Goal: Task Accomplishment & Management: Complete application form

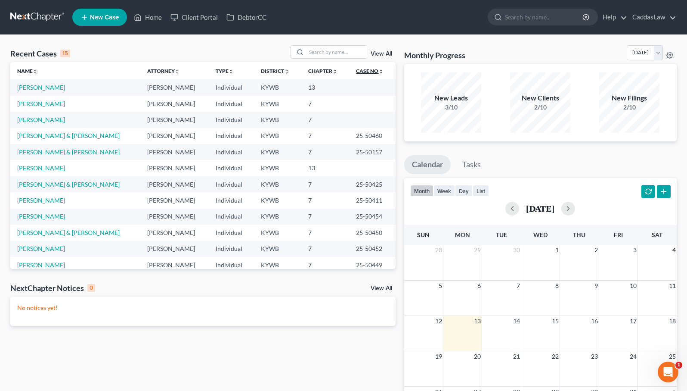
click at [379, 71] on icon "unfold_more" at bounding box center [381, 71] width 5 height 5
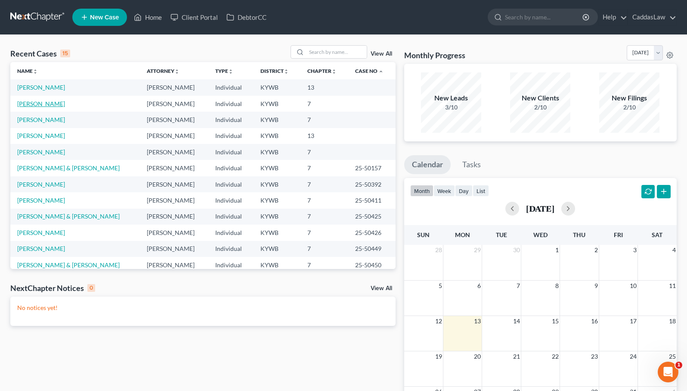
click at [53, 104] on link "[PERSON_NAME]" at bounding box center [41, 103] width 48 height 7
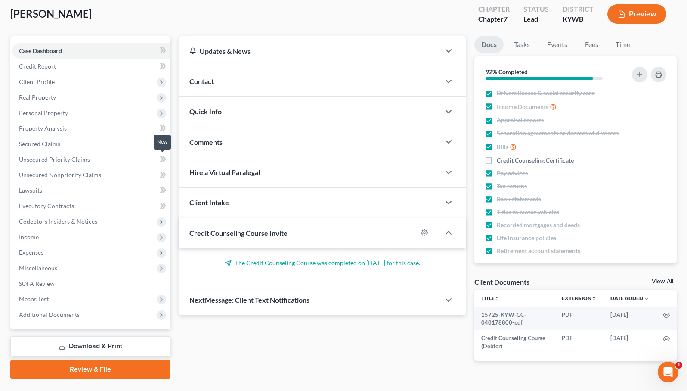
scroll to position [47, 0]
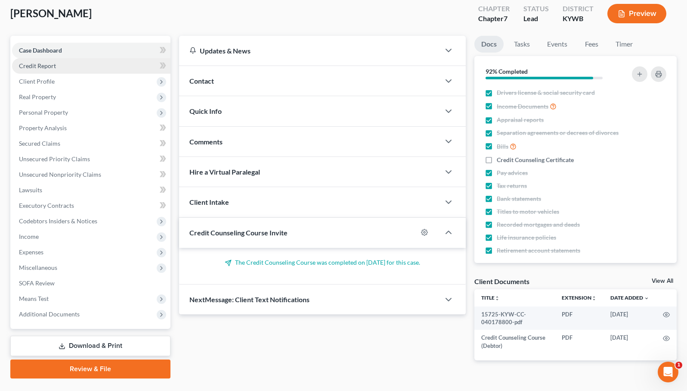
click at [65, 64] on link "Credit Report" at bounding box center [91, 66] width 158 height 16
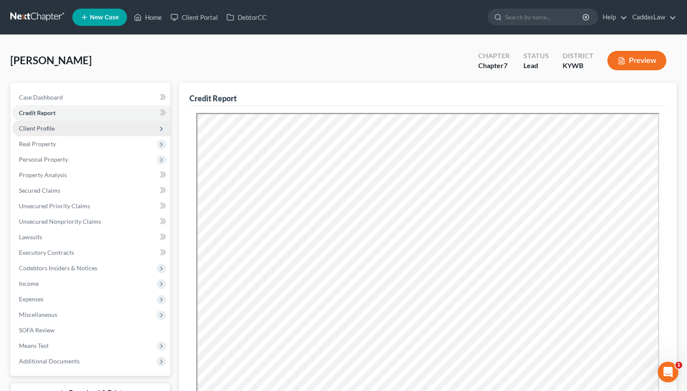
click at [38, 125] on span "Client Profile" at bounding box center [37, 127] width 36 height 7
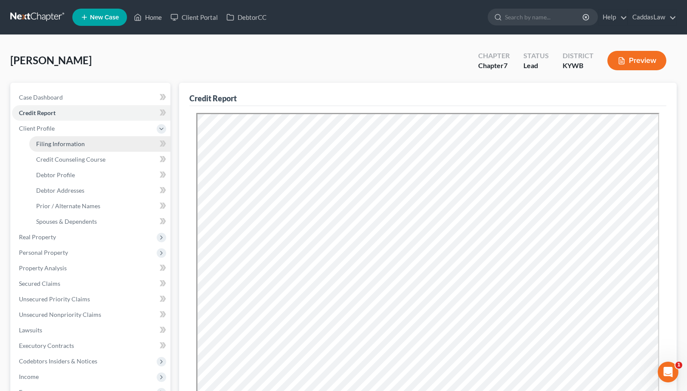
click at [74, 139] on link "Filing Information" at bounding box center [99, 144] width 141 height 16
select select "1"
select select "0"
select select "33"
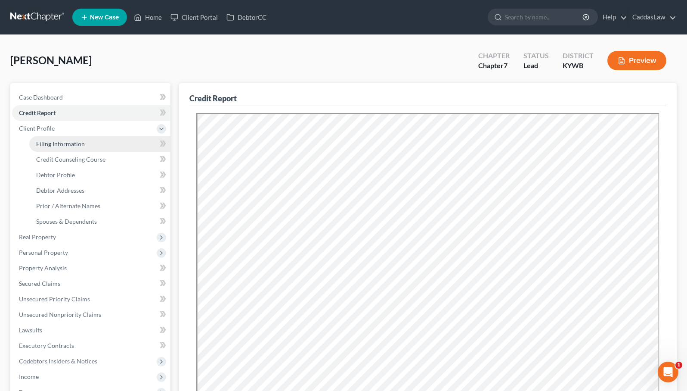
select select "0"
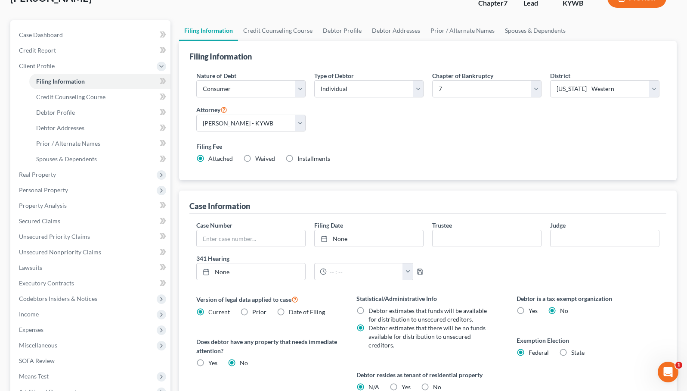
scroll to position [65, 0]
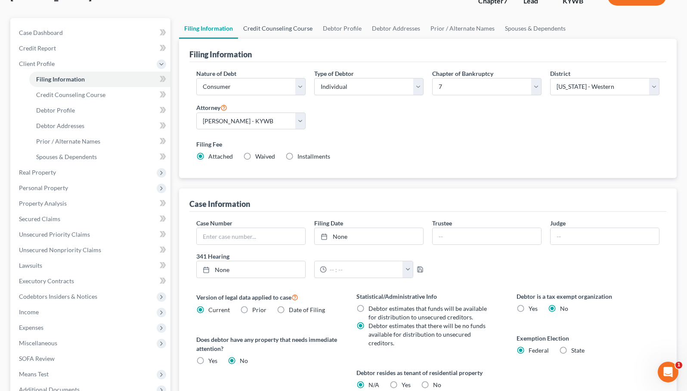
click at [269, 33] on link "Credit Counseling Course" at bounding box center [278, 28] width 80 height 21
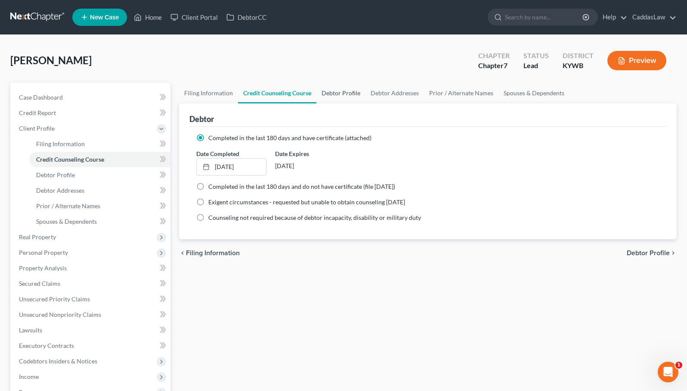
click at [345, 93] on link "Debtor Profile" at bounding box center [341, 93] width 49 height 21
select select "0"
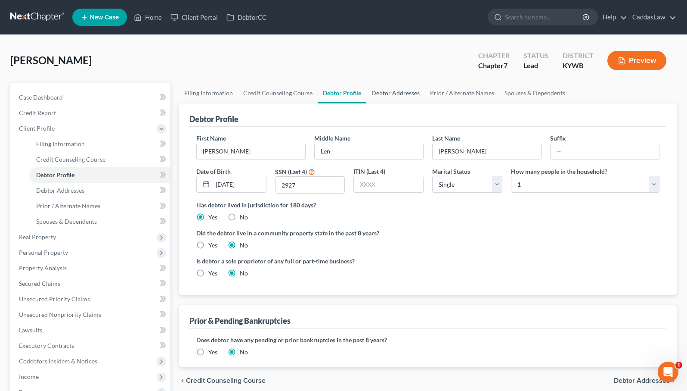
click at [386, 93] on link "Debtor Addresses" at bounding box center [395, 93] width 59 height 21
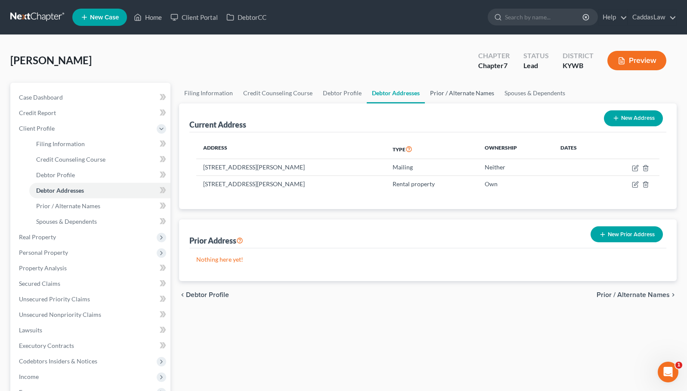
click at [452, 96] on link "Prior / Alternate Names" at bounding box center [462, 93] width 75 height 21
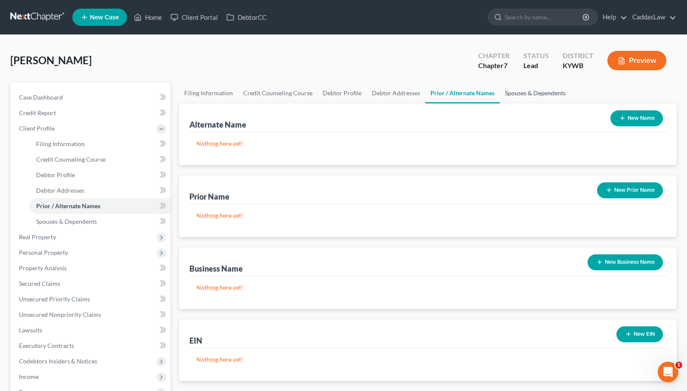
click at [518, 94] on link "Spouses & Dependents" at bounding box center [535, 93] width 71 height 21
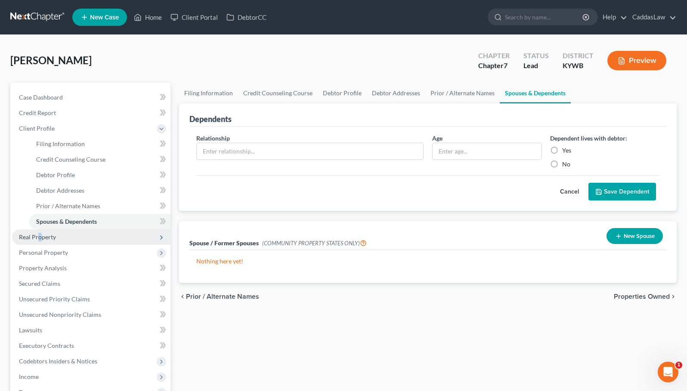
click at [39, 237] on span "Real Property" at bounding box center [37, 236] width 37 height 7
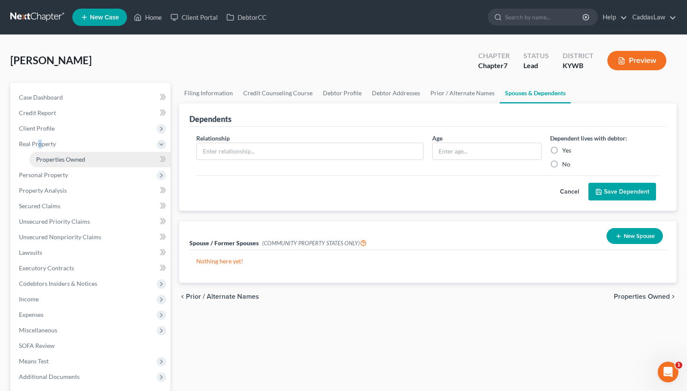
click at [56, 156] on span "Properties Owned" at bounding box center [60, 158] width 49 height 7
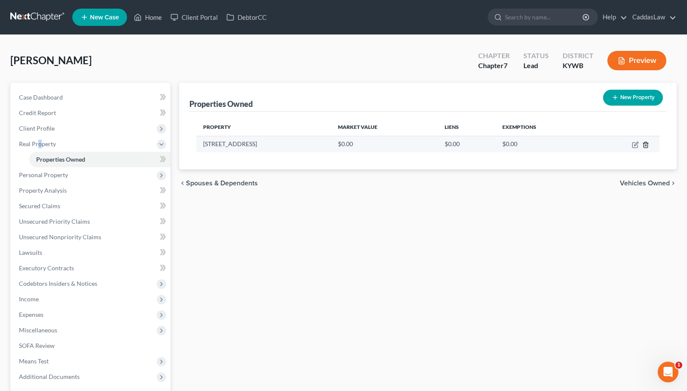
click at [645, 146] on icon "button" at bounding box center [646, 144] width 7 height 7
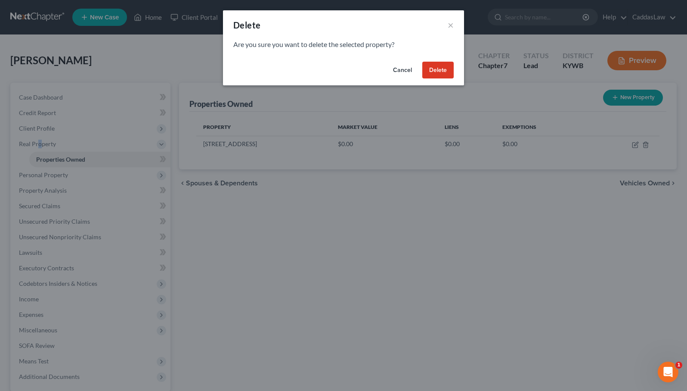
click at [441, 68] on button "Delete" at bounding box center [437, 70] width 31 height 17
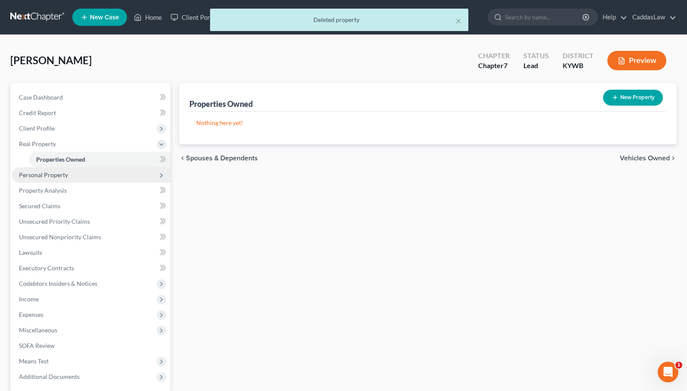
click at [45, 172] on span "Personal Property" at bounding box center [43, 174] width 49 height 7
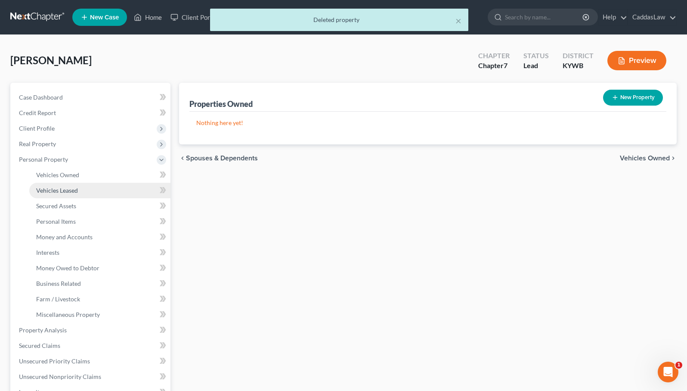
click at [47, 183] on link "Vehicles Leased" at bounding box center [99, 191] width 141 height 16
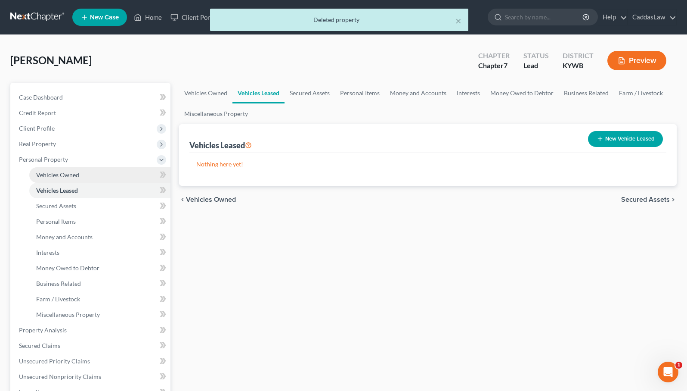
click at [50, 178] on link "Vehicles Owned" at bounding box center [99, 175] width 141 height 16
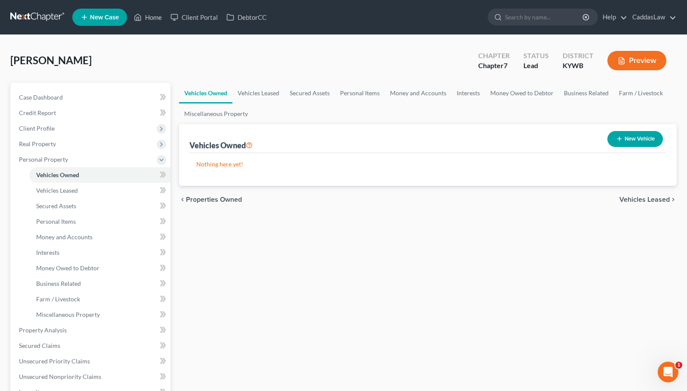
click at [631, 140] on button "New Vehicle" at bounding box center [636, 139] width 56 height 16
select select "0"
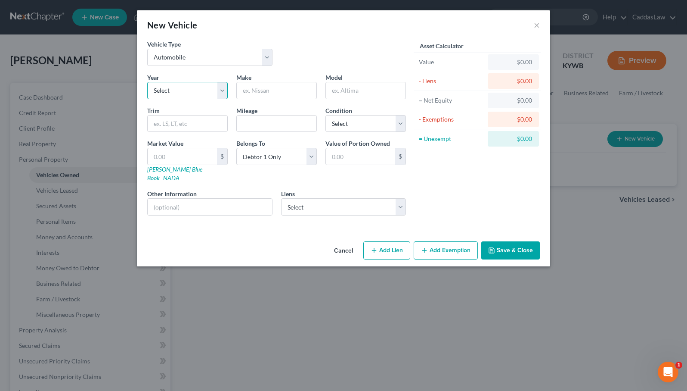
select select "18"
click at [272, 97] on input "text" at bounding box center [277, 90] width 80 height 16
type input "Carriage"
type input "Cameo"
select select "3"
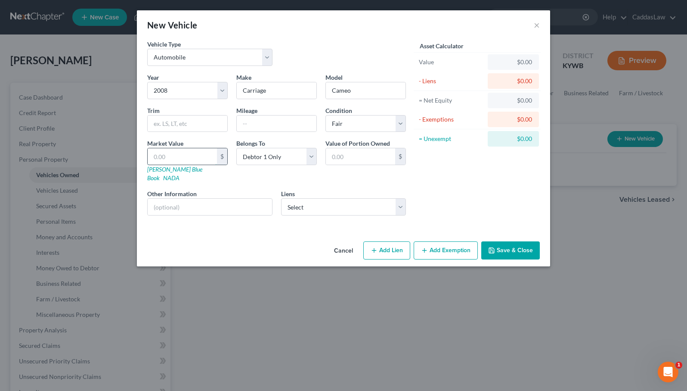
click at [161, 156] on input "text" at bounding box center [182, 156] width 69 height 16
type input "3"
type input "3.00"
type input "35"
type input "35.00"
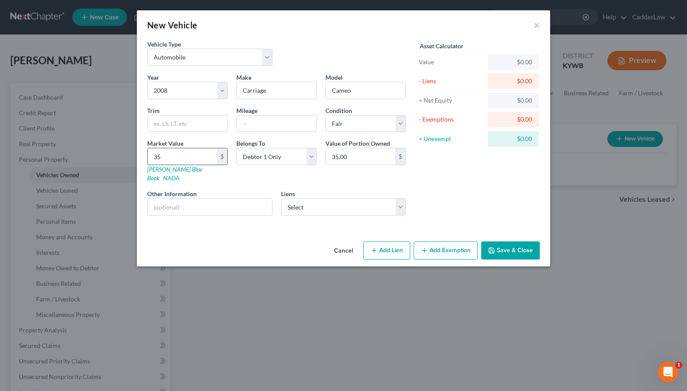
type input "350"
type input "350.00"
type input "3500"
type input "3,500.00"
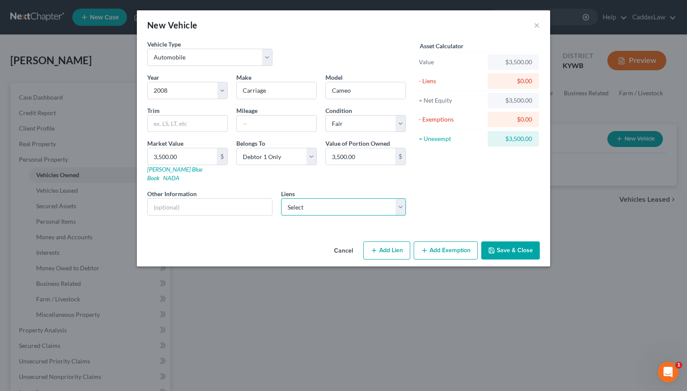
select select "1"
select select
select select "48"
select select "0"
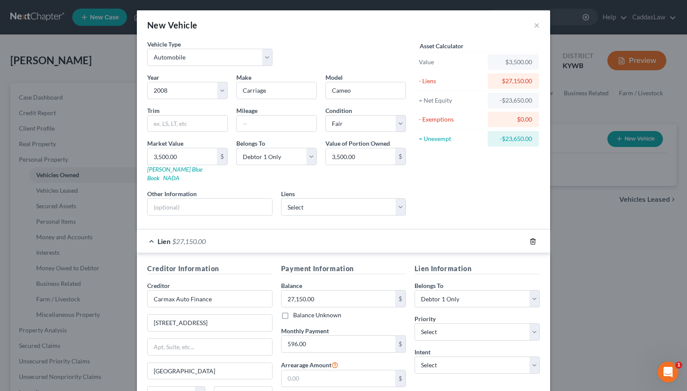
click at [533, 238] on icon "button" at bounding box center [533, 241] width 7 height 7
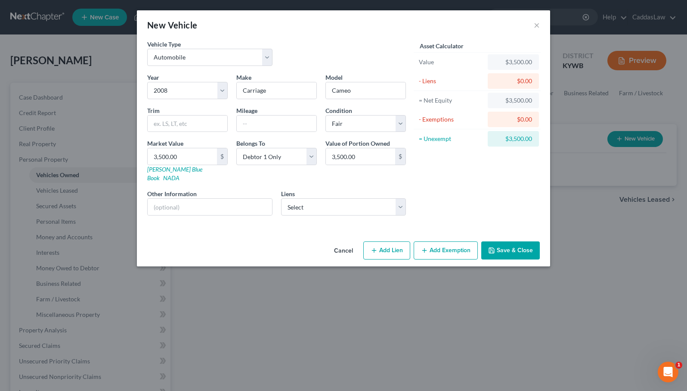
click at [494, 203] on div "Asset Calculator Value $3,500.00 - Liens $0.00 = Net Equity $3,500.00 - Exempti…" at bounding box center [477, 131] width 134 height 183
click at [453, 246] on button "Add Exemption" at bounding box center [446, 250] width 64 height 18
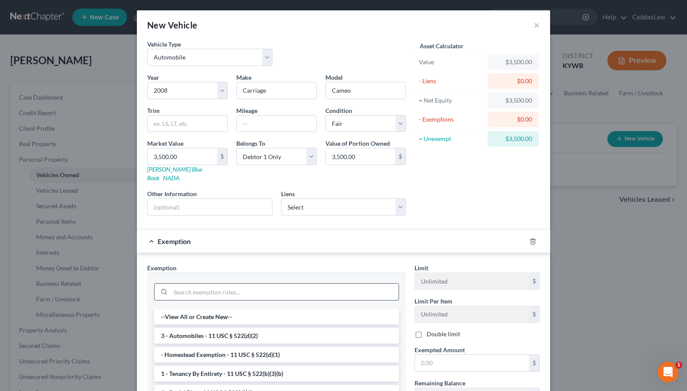
click at [238, 283] on input "search" at bounding box center [285, 291] width 228 height 16
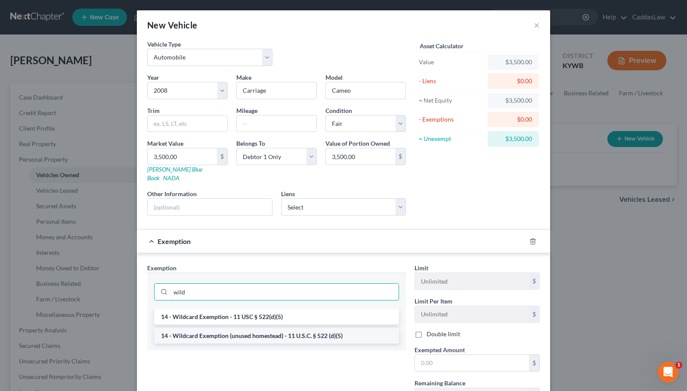
type input "wild"
click at [213, 328] on li "14 - Wildcard Exemption (unused homestead) - 11 U.S.C. § 522 (d)(5)" at bounding box center [276, 336] width 245 height 16
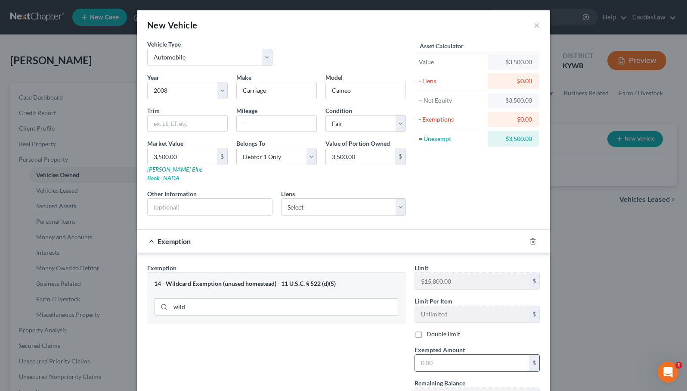
click at [462, 357] on input "text" at bounding box center [472, 362] width 114 height 16
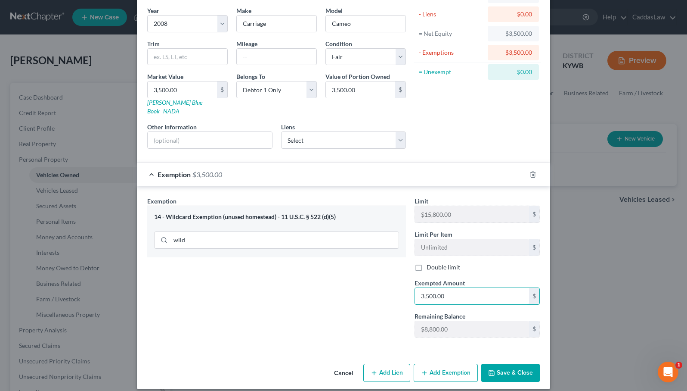
scroll to position [66, 0]
type input "3,500.00"
click at [518, 365] on button "Save & Close" at bounding box center [510, 373] width 59 height 18
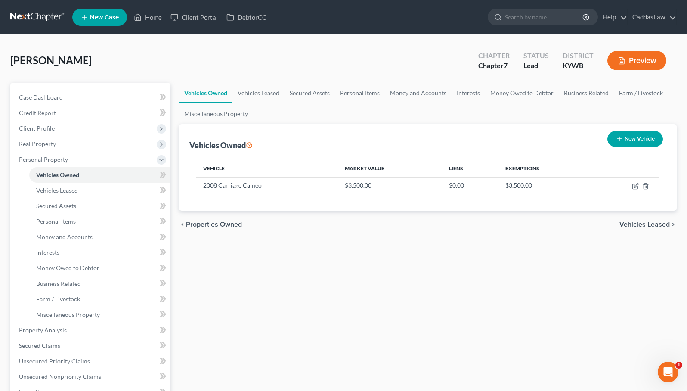
click at [628, 144] on button "New Vehicle" at bounding box center [636, 139] width 56 height 16
select select "0"
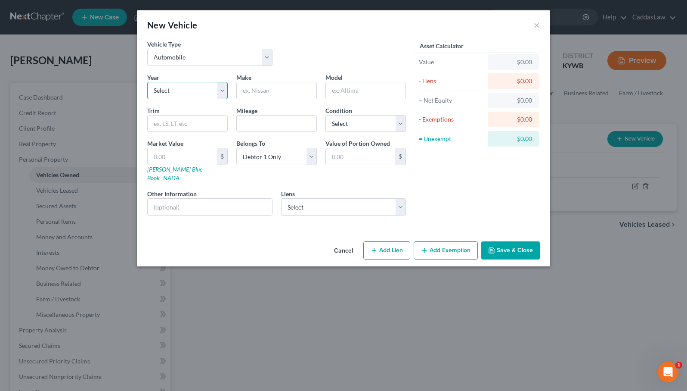
select select "6"
click at [266, 94] on input "text" at bounding box center [277, 90] width 80 height 16
type input "Jeep"
type input "Gladiator"
type input "69000"
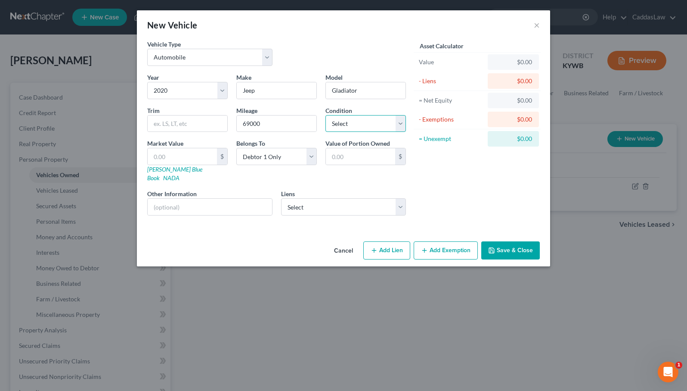
select select "2"
click at [176, 160] on input "text" at bounding box center [182, 156] width 69 height 16
select select "1"
select select
select select "48"
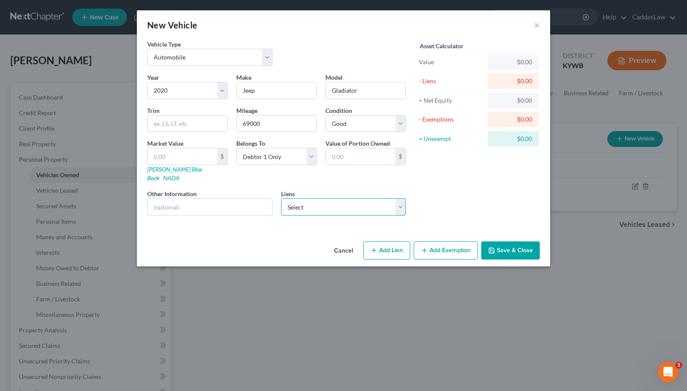
select select "0"
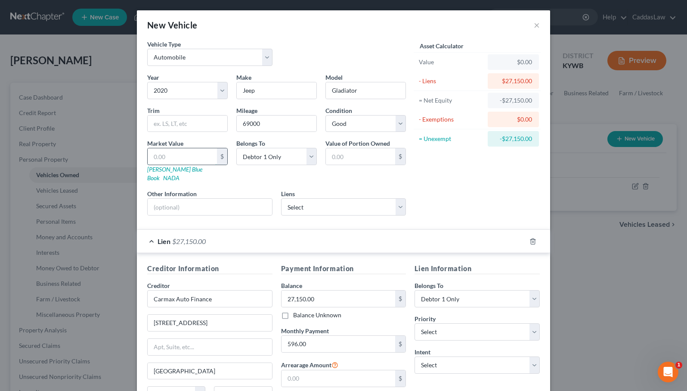
click at [181, 162] on input "text" at bounding box center [182, 156] width 69 height 16
type input "2"
type input "2.00"
type input "28"
type input "28.00"
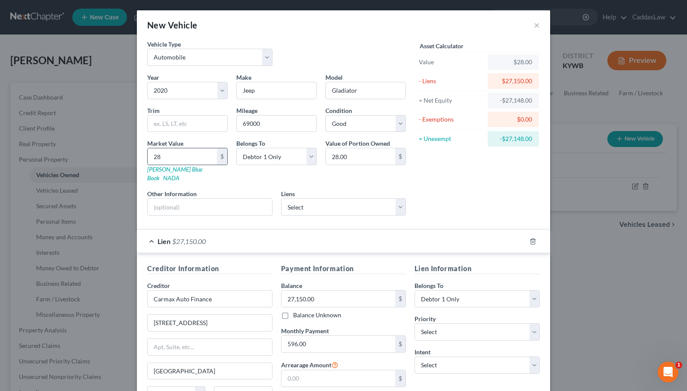
type input "280"
type input "280.00"
type input "2800"
type input "2,800.00"
type input "2,8000"
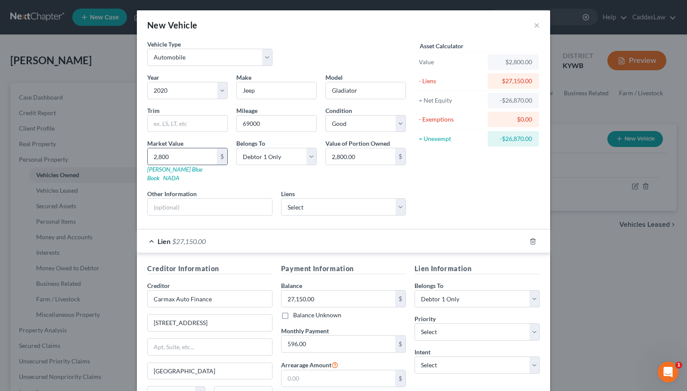
type input "28,000.00"
type input "28,000"
click at [373, 237] on div "Lien $27,150.00" at bounding box center [331, 241] width 389 height 23
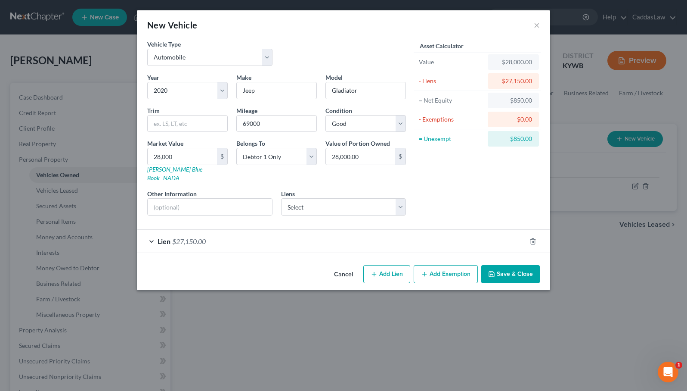
click at [457, 270] on button "Add Exemption" at bounding box center [446, 274] width 64 height 18
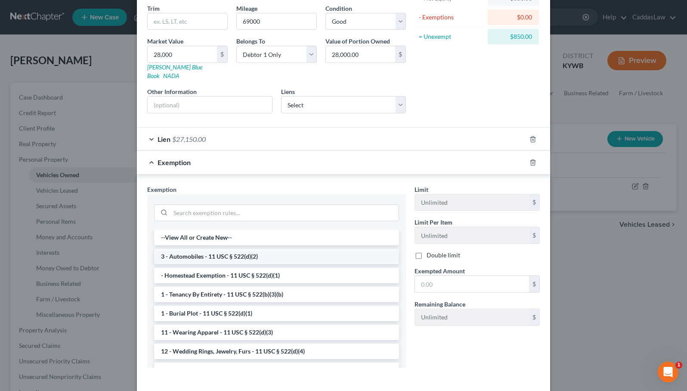
click at [275, 248] on li "3 - Automobiles - 11 USC § 522(d)(2)" at bounding box center [276, 256] width 245 height 16
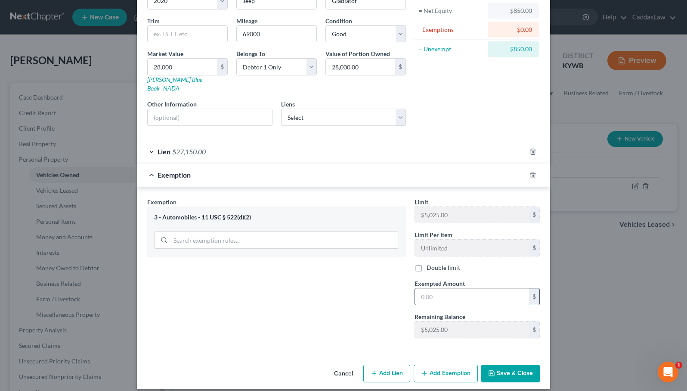
click at [494, 290] on input "text" at bounding box center [472, 296] width 114 height 16
type input "1,000.00"
click at [505, 370] on button "Save & Close" at bounding box center [510, 373] width 59 height 18
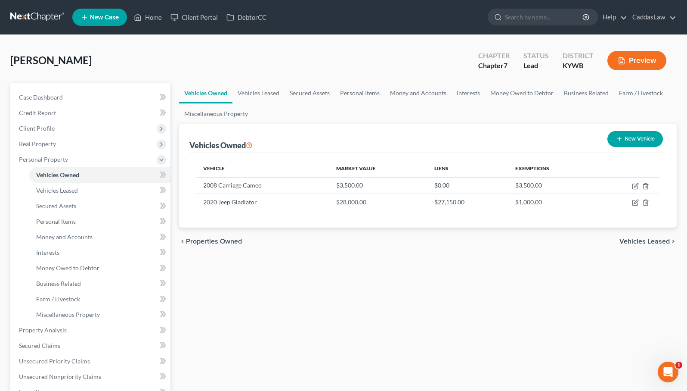
click at [640, 136] on button "New Vehicle" at bounding box center [636, 139] width 56 height 16
select select "0"
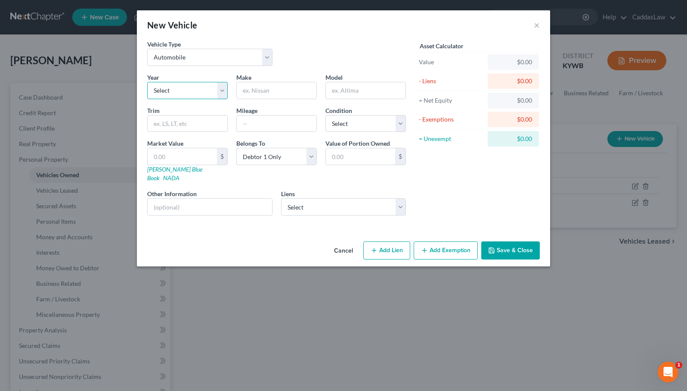
select select "15"
click at [265, 88] on input "text" at bounding box center [277, 90] width 80 height 16
type input "Ford"
type input "F350"
type input "275000"
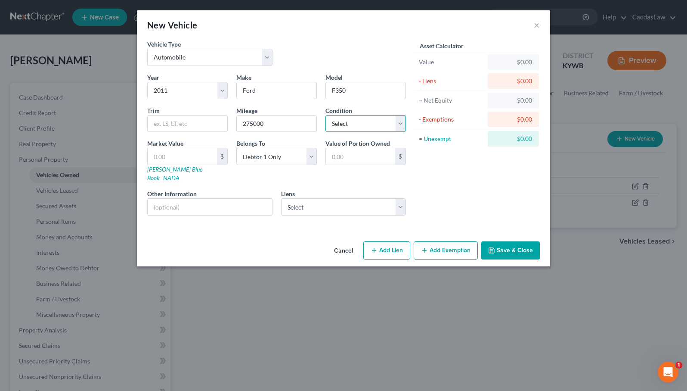
select select "4"
click at [181, 162] on input "text" at bounding box center [182, 156] width 69 height 16
type input "5"
type input "5.00"
type input "3"
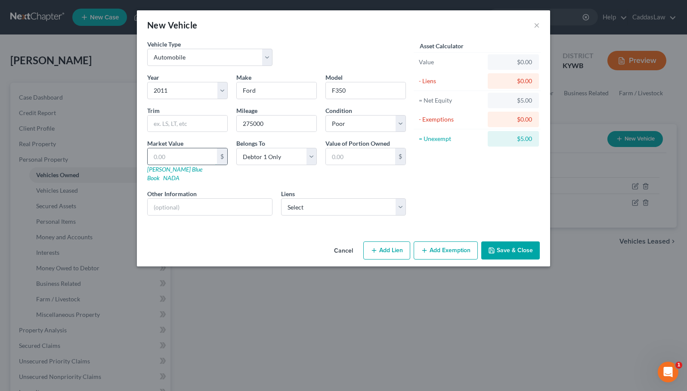
type input "3.00"
type input "30"
type input "30.00"
type input "300"
type input "300.00"
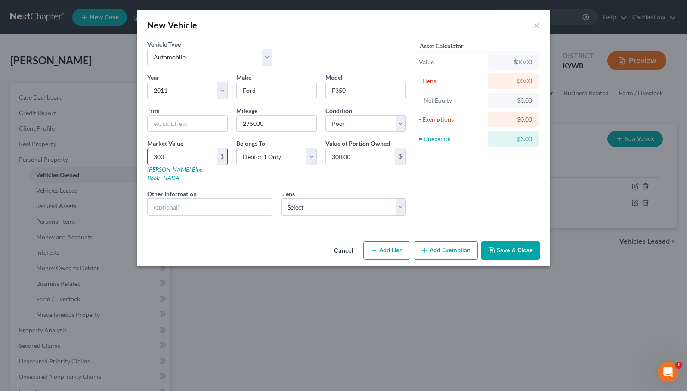
type input "3000"
type input "3,000.00"
type input "3,000"
click at [441, 242] on button "Add Exemption" at bounding box center [446, 250] width 64 height 18
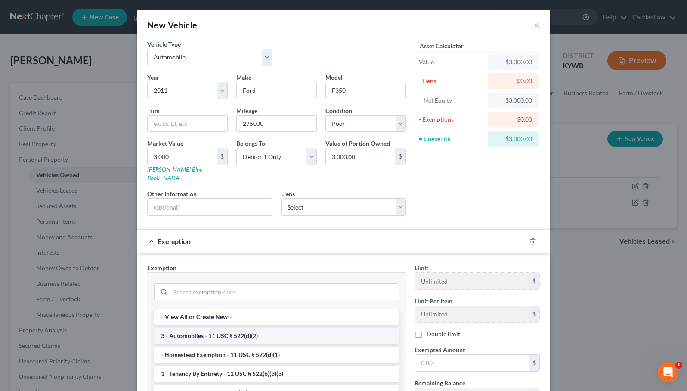
click at [234, 328] on li "3 - Automobiles - 11 USC § 522(d)(2)" at bounding box center [276, 336] width 245 height 16
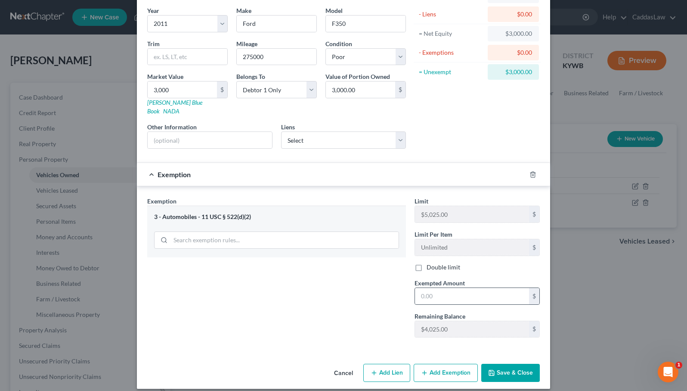
scroll to position [66, 0]
click at [449, 288] on input "text" at bounding box center [472, 296] width 114 height 16
type input "3,000."
click at [517, 366] on button "Save & Close" at bounding box center [510, 373] width 59 height 18
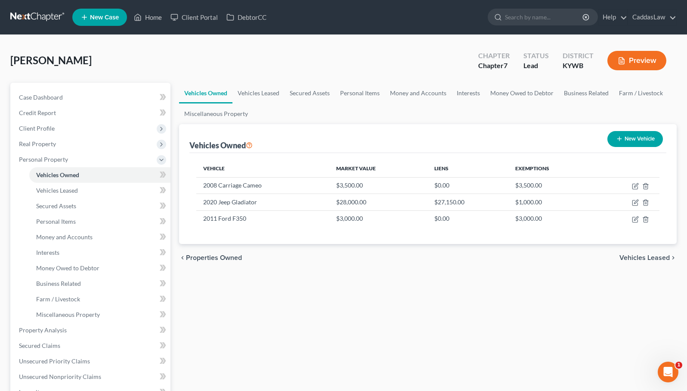
click at [633, 140] on button "New Vehicle" at bounding box center [636, 139] width 56 height 16
select select "0"
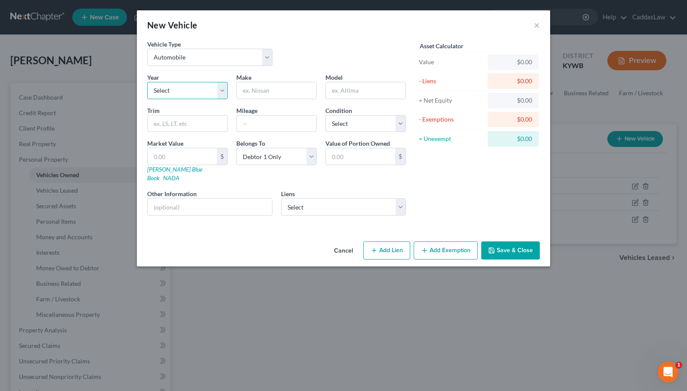
select select "27"
click at [262, 95] on input "text" at bounding box center [277, 90] width 80 height 16
type input "GMC"
type input "C1500"
select select "4"
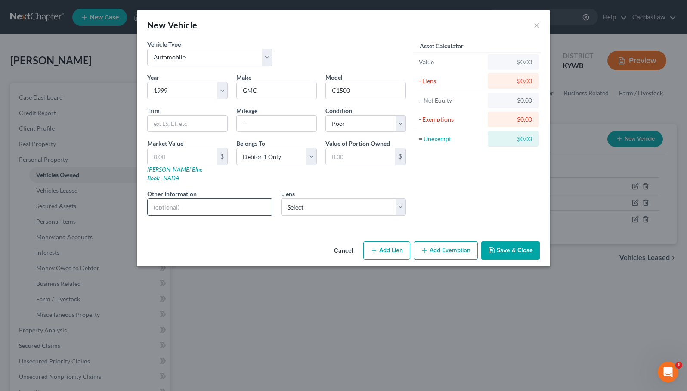
click at [205, 199] on input "text" at bounding box center [210, 207] width 124 height 16
type input "Non Functional"
drag, startPoint x: 205, startPoint y: 199, endPoint x: 207, endPoint y: 154, distance: 44.8
click at [207, 154] on input "text" at bounding box center [182, 156] width 69 height 16
type input "5"
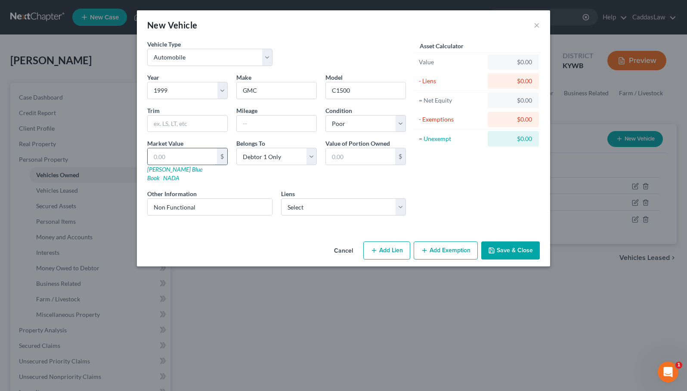
type input "5.00"
type input "50"
type input "50.00"
type input "500"
type input "500.00"
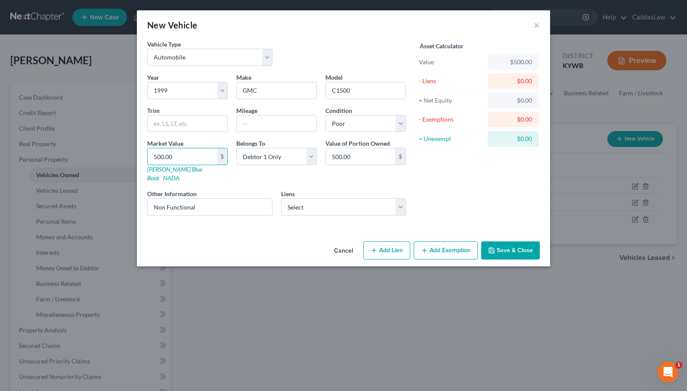
type input "500.00"
click at [427, 247] on icon "button" at bounding box center [424, 250] width 7 height 7
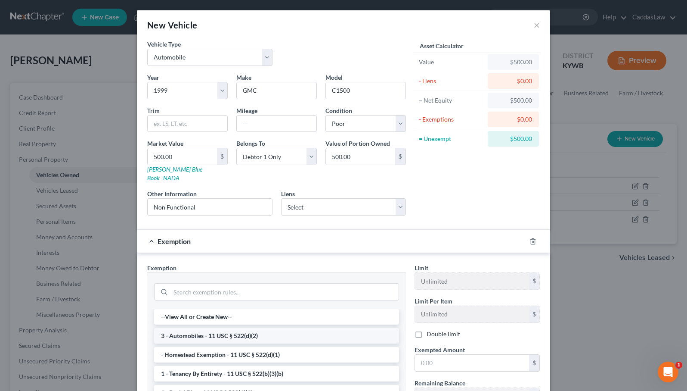
click at [242, 329] on li "3 - Automobiles - 11 USC § 522(d)(2)" at bounding box center [276, 336] width 245 height 16
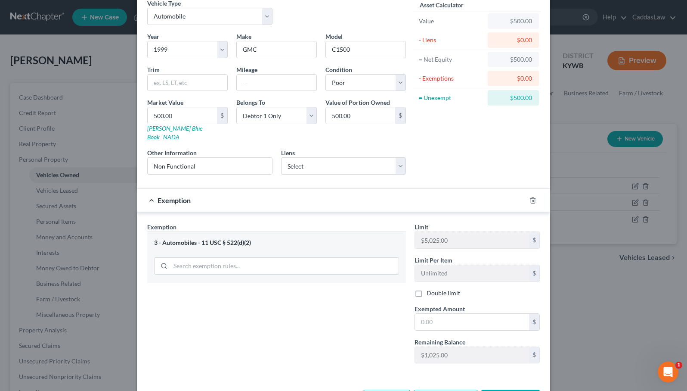
scroll to position [49, 0]
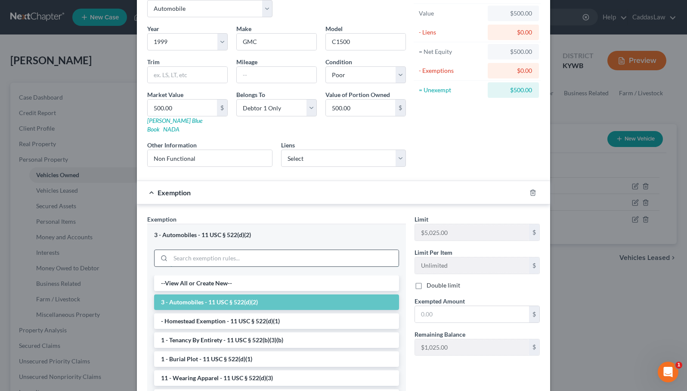
click at [284, 251] on input "search" at bounding box center [285, 258] width 228 height 16
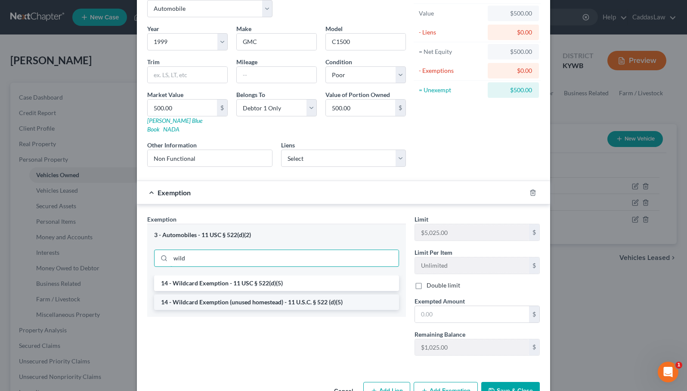
type input "wild"
click at [260, 294] on li "14 - Wildcard Exemption (unused homestead) - 11 U.S.C. § 522 (d)(5)" at bounding box center [276, 302] width 245 height 16
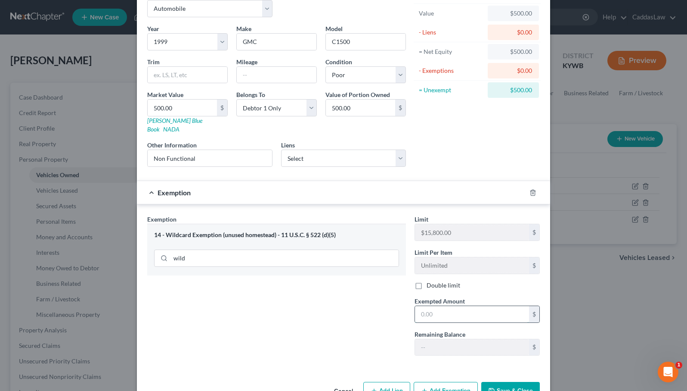
click at [453, 306] on input "text" at bounding box center [472, 314] width 114 height 16
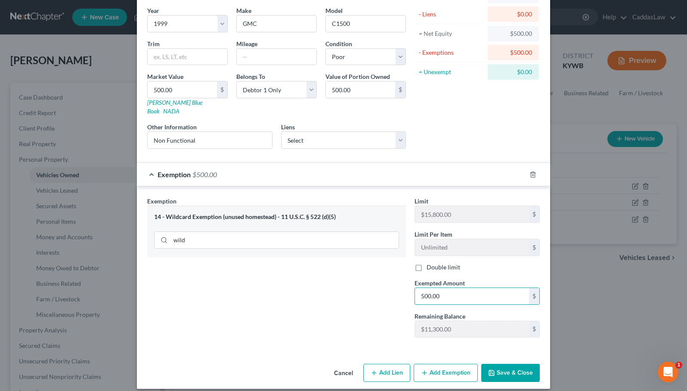
scroll to position [66, 0]
type input "500.00"
click at [512, 364] on button "Save & Close" at bounding box center [510, 373] width 59 height 18
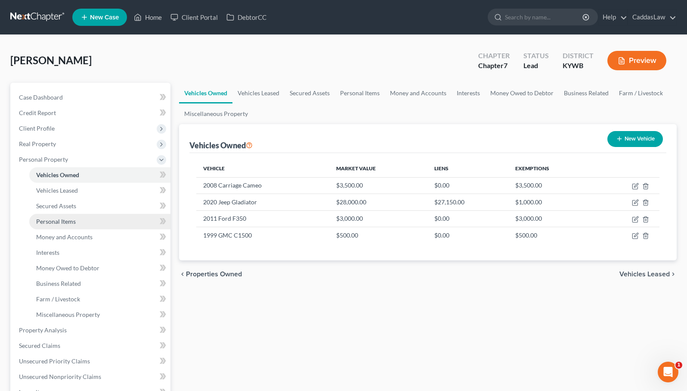
click at [76, 221] on link "Personal Items" at bounding box center [99, 222] width 141 height 16
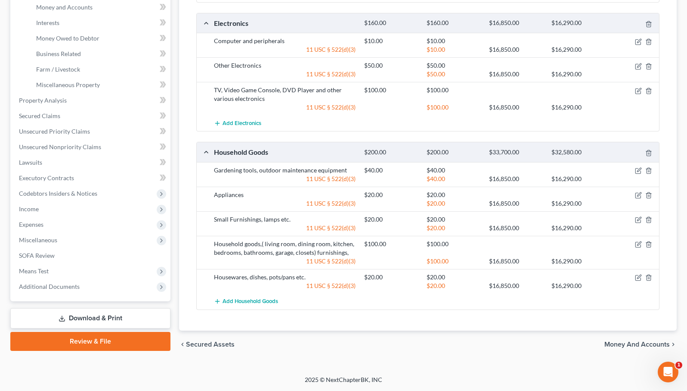
scroll to position [229, 0]
click at [638, 245] on icon "button" at bounding box center [639, 244] width 4 height 4
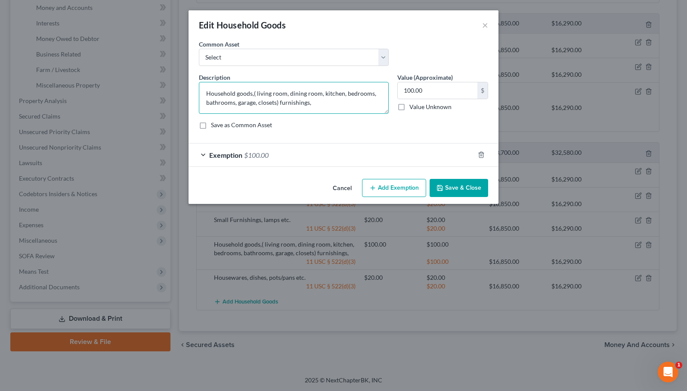
drag, startPoint x: 279, startPoint y: 102, endPoint x: 237, endPoint y: 95, distance: 42.9
click at [237, 95] on textarea "Household goods,( living room, dining room, kitchen, bedrooms, bathrooms, garag…" at bounding box center [294, 98] width 190 height 32
click at [267, 95] on textarea "Household furnishings," at bounding box center [294, 98] width 190 height 32
type textarea "Household furnishings"
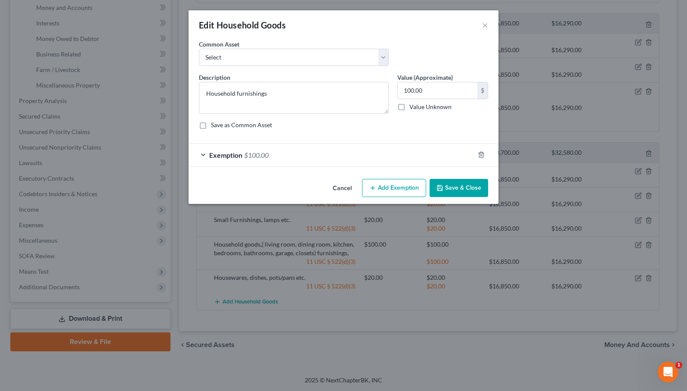
click at [478, 186] on button "Save & Close" at bounding box center [459, 188] width 59 height 18
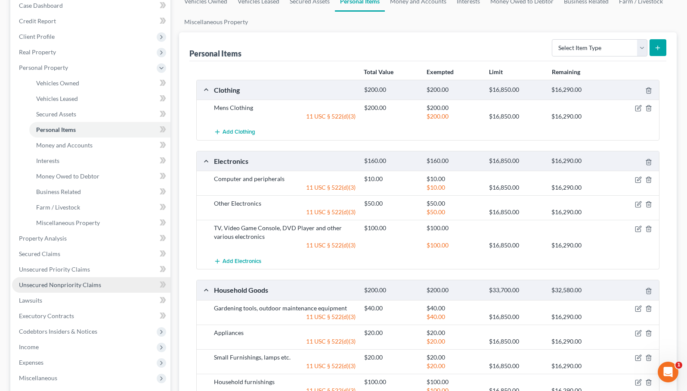
scroll to position [34, 0]
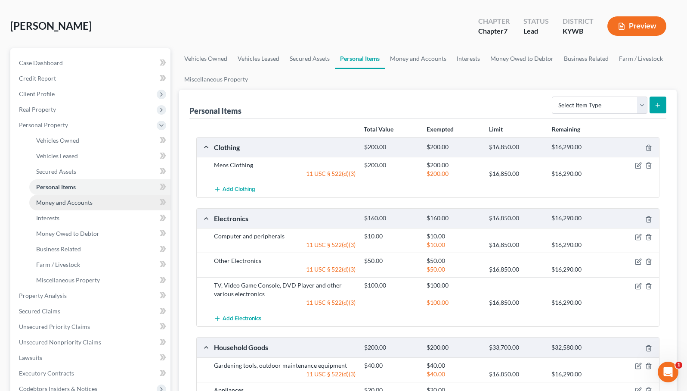
click at [80, 198] on link "Money and Accounts" at bounding box center [99, 203] width 141 height 16
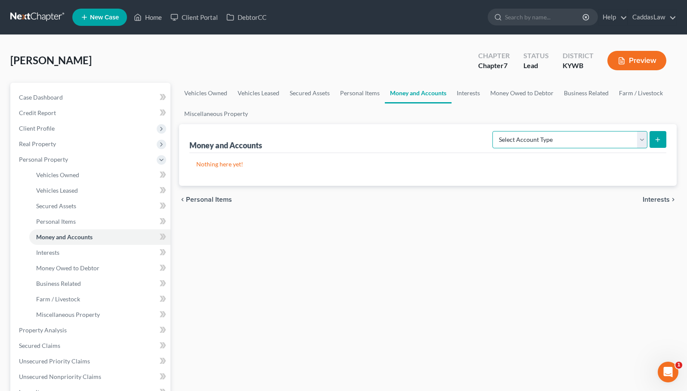
select select "checking"
click at [657, 140] on line "submit" at bounding box center [658, 140] width 4 height 0
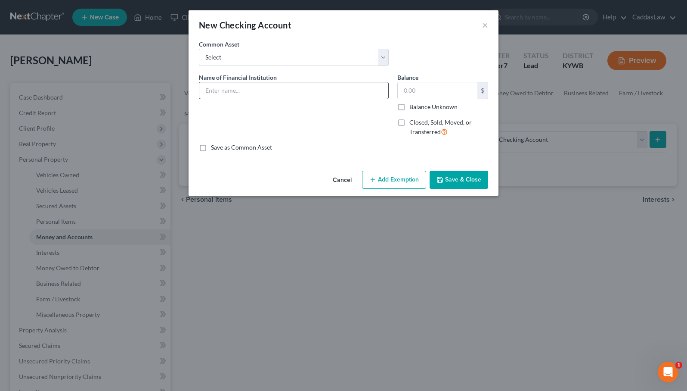
click at [275, 89] on input "text" at bounding box center [293, 90] width 189 height 16
type input "CFSB -"
click at [430, 90] on input "text" at bounding box center [438, 90] width 80 height 16
type input "16.00"
click at [333, 89] on input "CFSB -" at bounding box center [293, 90] width 189 height 16
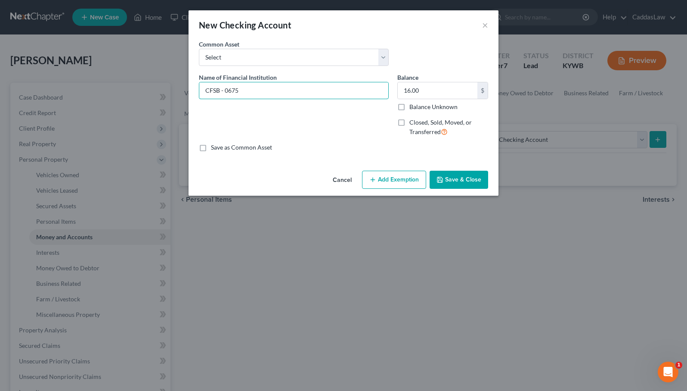
type input "CFSB - 0675"
click at [396, 175] on button "Add Exemption" at bounding box center [394, 180] width 64 height 18
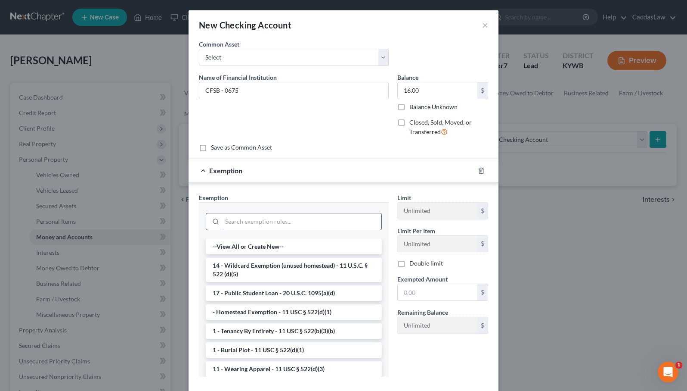
click at [264, 220] on input "search" at bounding box center [301, 221] width 159 height 16
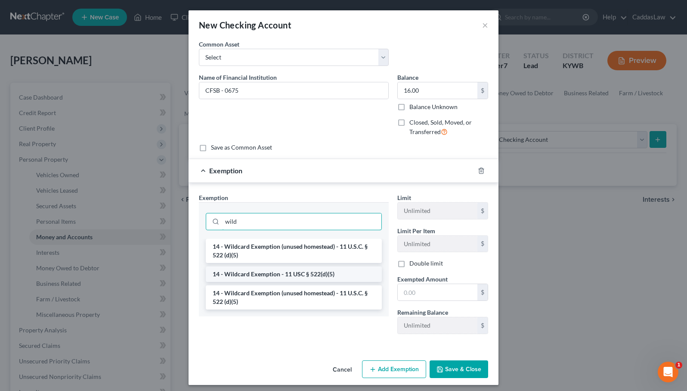
type input "wild"
click at [255, 273] on li "14 - Wildcard Exemption - 11 USC § 522(d)(5)" at bounding box center [294, 274] width 176 height 16
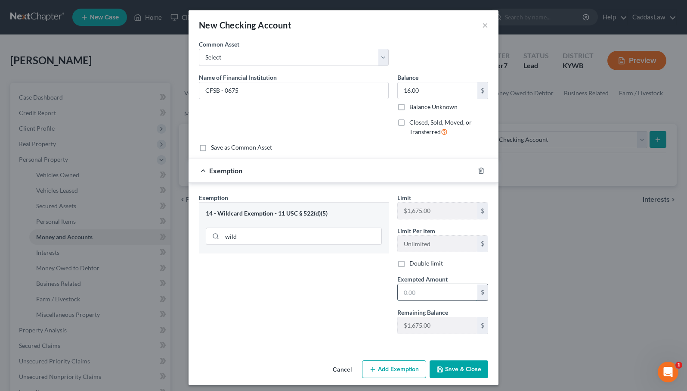
click at [410, 295] on input "text" at bounding box center [438, 292] width 80 height 16
type input "16.00"
click at [459, 371] on button "Save & Close" at bounding box center [459, 369] width 59 height 18
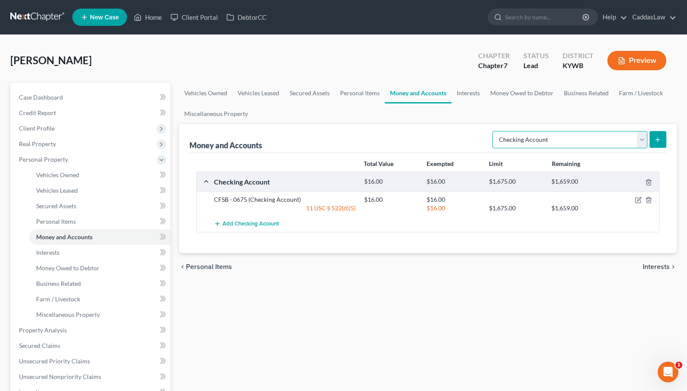
select select "savings"
click at [661, 140] on icon "submit" at bounding box center [658, 139] width 7 height 7
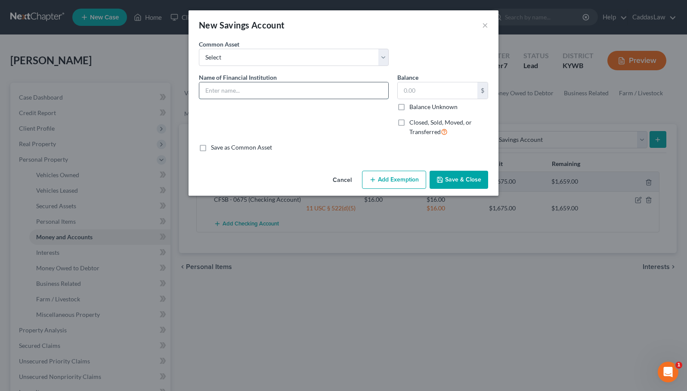
click at [314, 88] on input "text" at bounding box center [293, 90] width 189 height 16
type input "CFSB - 0675"
click at [429, 90] on input "text" at bounding box center [438, 90] width 80 height 16
type input "5.01"
click at [408, 185] on button "Add Exemption" at bounding box center [394, 180] width 64 height 18
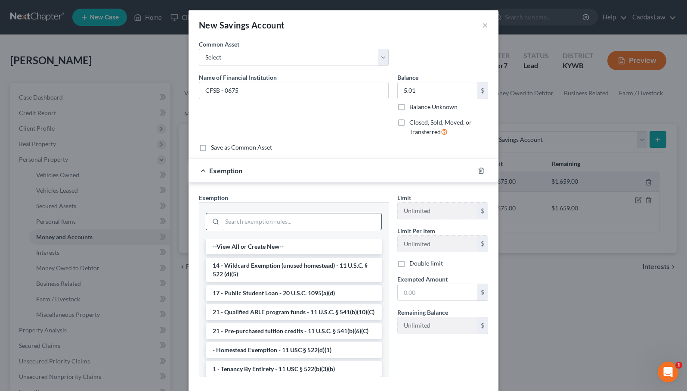
click at [229, 220] on input "search" at bounding box center [301, 221] width 159 height 16
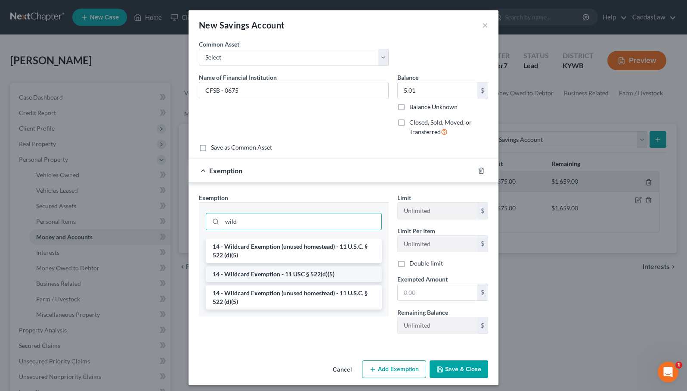
type input "wild"
click at [244, 276] on li "14 - Wildcard Exemption - 11 USC § 522(d)(5)" at bounding box center [294, 274] width 176 height 16
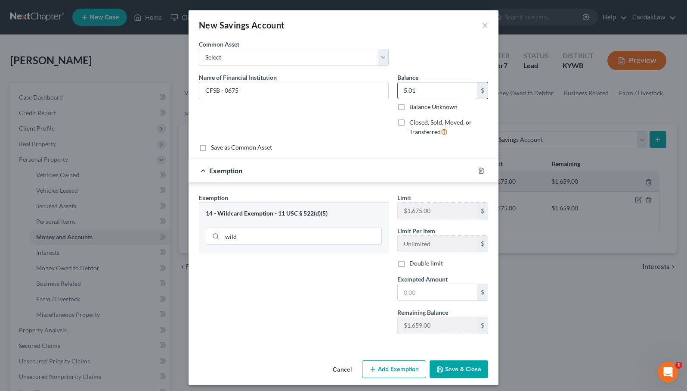
click at [419, 88] on input "5.01" at bounding box center [438, 90] width 80 height 16
click at [426, 167] on div "Exemption" at bounding box center [332, 170] width 286 height 23
click at [424, 296] on input "text" at bounding box center [438, 292] width 80 height 16
type input "5.01"
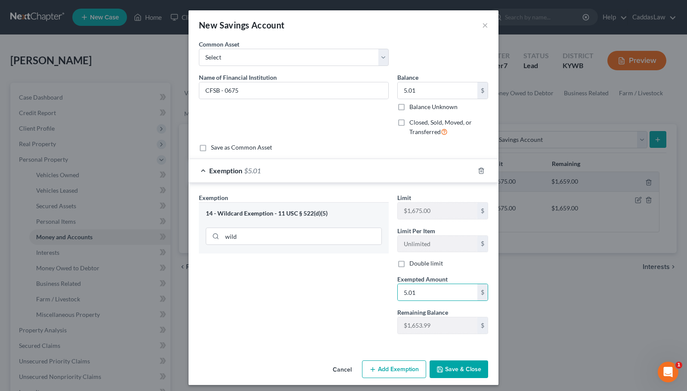
click at [472, 368] on button "Save & Close" at bounding box center [459, 369] width 59 height 18
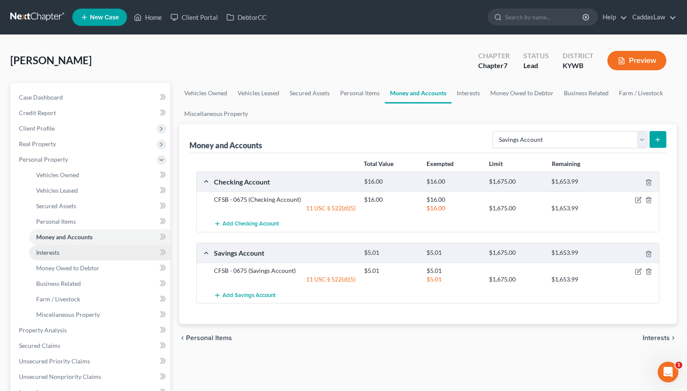
click at [75, 253] on link "Interests" at bounding box center [99, 253] width 141 height 16
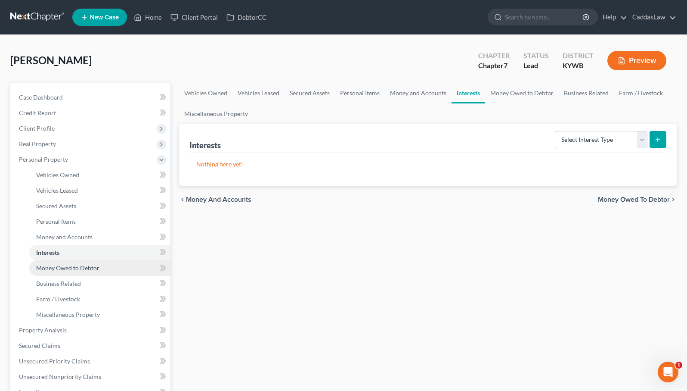
click at [79, 266] on span "Money Owed to Debtor" at bounding box center [67, 267] width 63 height 7
click at [64, 256] on link "Interests" at bounding box center [99, 253] width 141 height 16
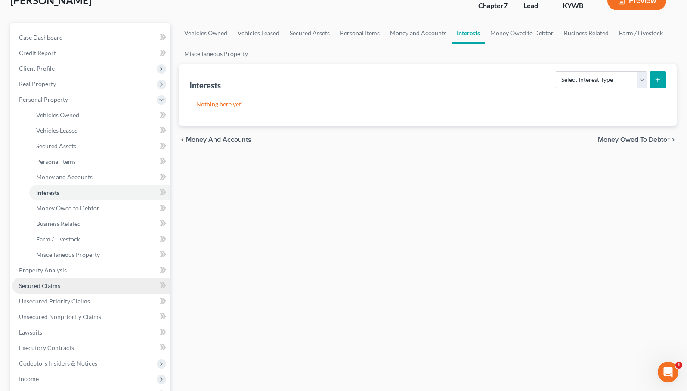
scroll to position [71, 0]
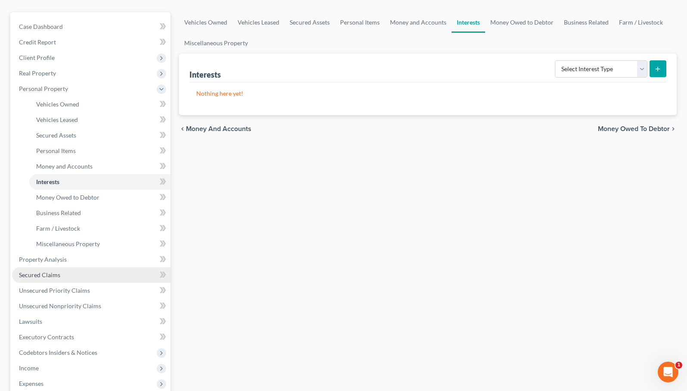
click at [54, 272] on span "Secured Claims" at bounding box center [39, 274] width 41 height 7
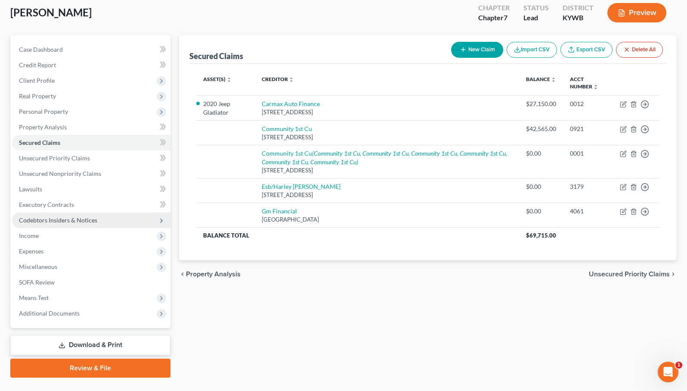
scroll to position [57, 0]
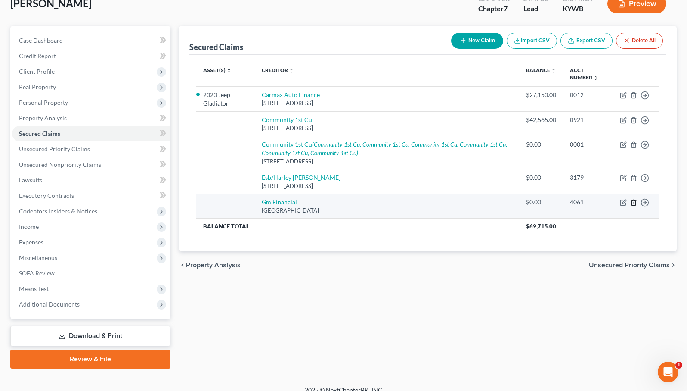
click at [634, 204] on line "button" at bounding box center [634, 203] width 0 height 2
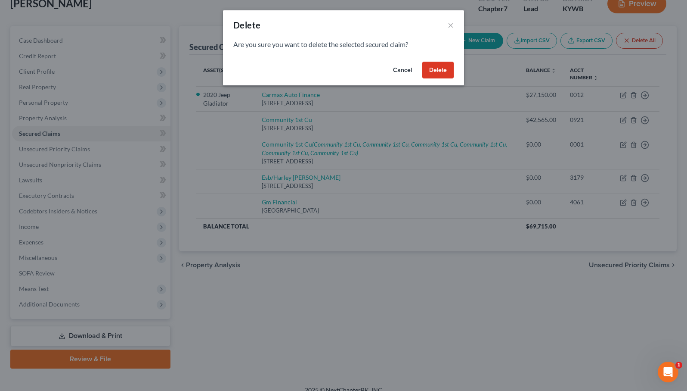
click at [442, 70] on button "Delete" at bounding box center [437, 70] width 31 height 17
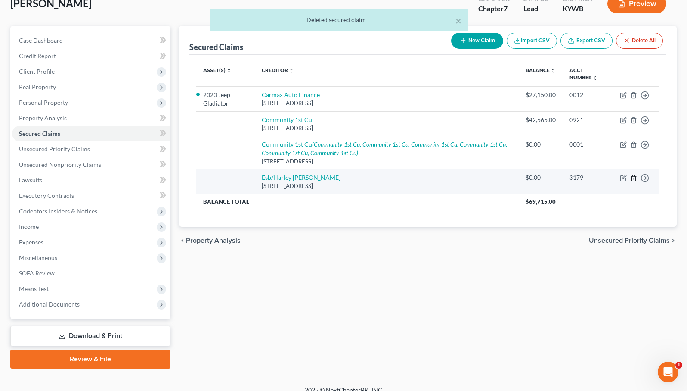
click at [634, 180] on line "button" at bounding box center [634, 179] width 0 height 2
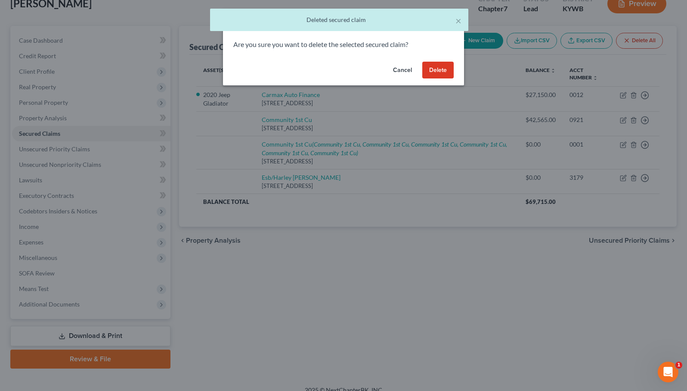
click at [444, 69] on button "Delete" at bounding box center [437, 70] width 31 height 17
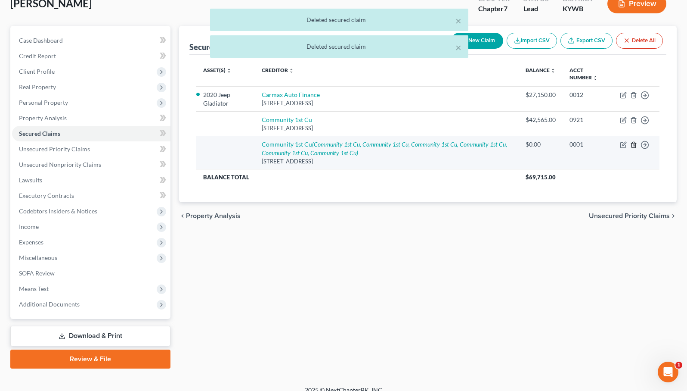
click at [634, 146] on line "button" at bounding box center [634, 146] width 0 height 2
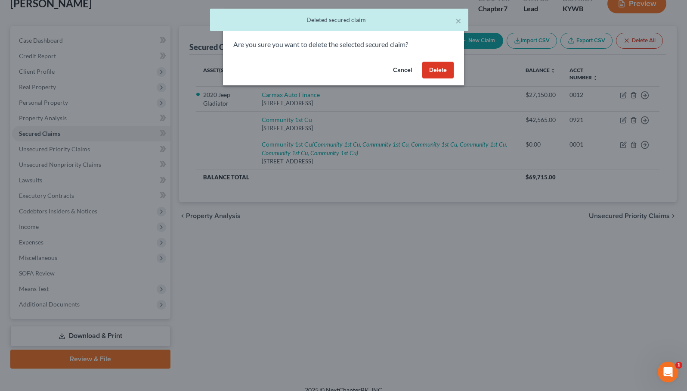
click at [434, 73] on button "Delete" at bounding box center [437, 70] width 31 height 17
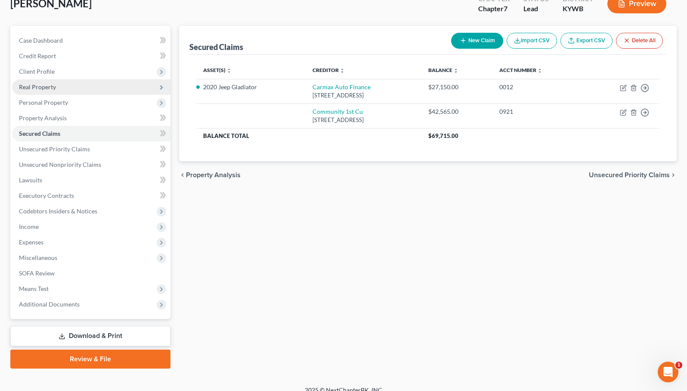
click at [82, 88] on span "Real Property" at bounding box center [91, 87] width 158 height 16
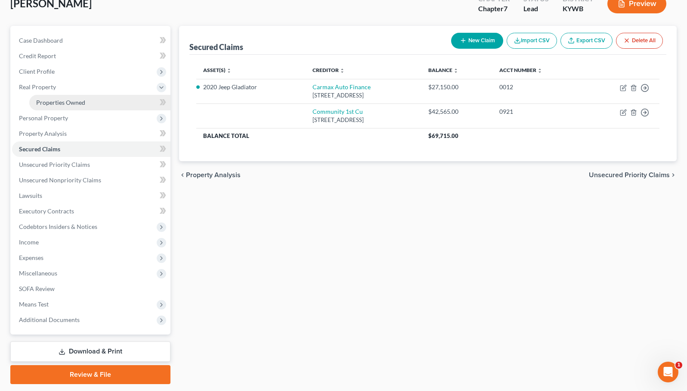
click at [81, 102] on span "Properties Owned" at bounding box center [60, 102] width 49 height 7
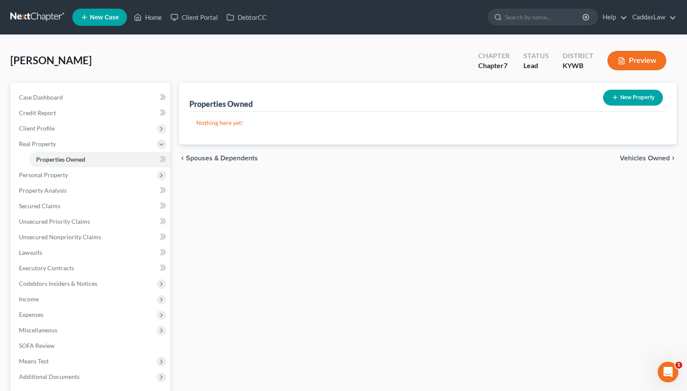
click at [643, 96] on button "New Property" at bounding box center [633, 98] width 60 height 16
select select "0"
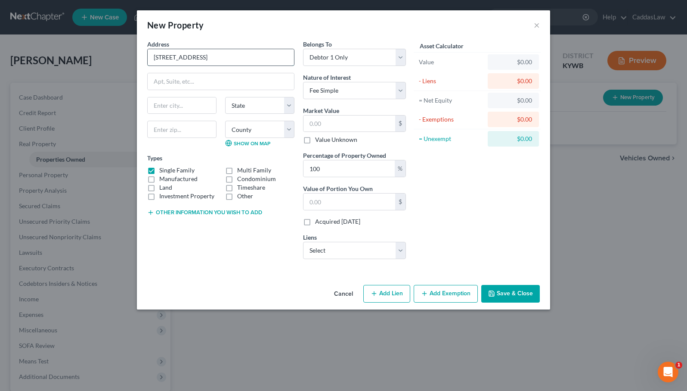
type input "[STREET_ADDRESS]"
type input "Centerville"
select select "16"
type input "52544"
select select "3"
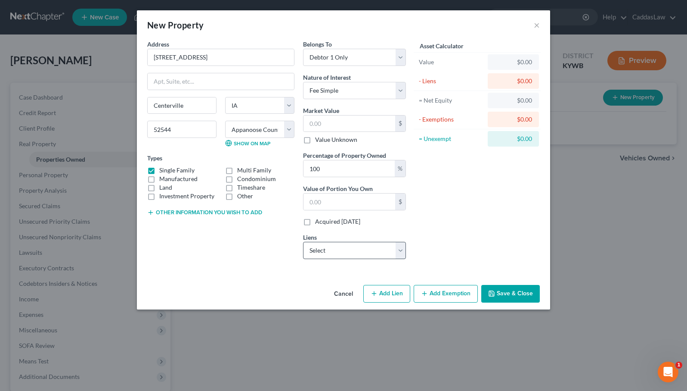
select select "16"
select select "0"
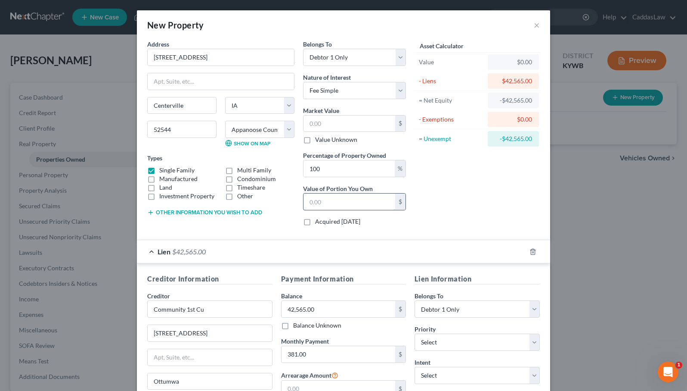
click at [331, 200] on input "text" at bounding box center [350, 201] width 92 height 16
type input "0"
type input "5"
click at [340, 175] on input "100" at bounding box center [349, 168] width 91 height 16
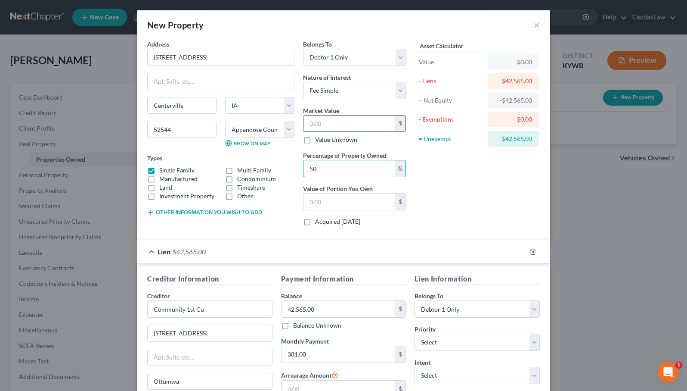
type input "50"
click at [332, 130] on input "text" at bounding box center [350, 123] width 92 height 16
type input "7"
type input "3.50"
type input "70"
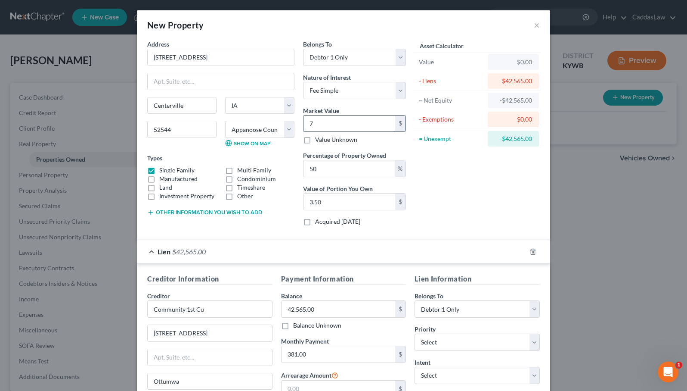
type input "35.00"
type input "700"
type input "350.00"
type input "7000"
type input "3,500.00"
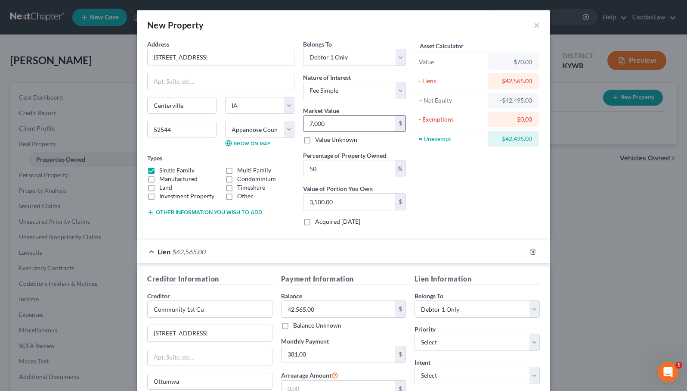
type input "7,0000"
type input "35,000.00"
type input "70,000"
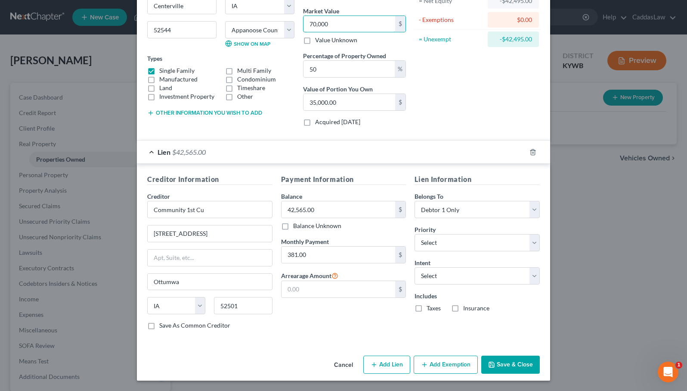
scroll to position [99, 0]
select select "0"
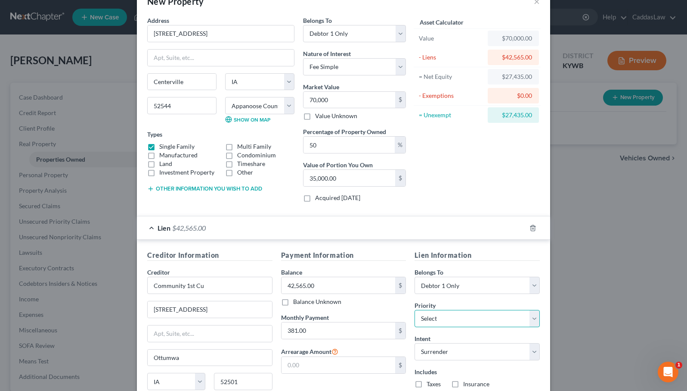
scroll to position [0, 0]
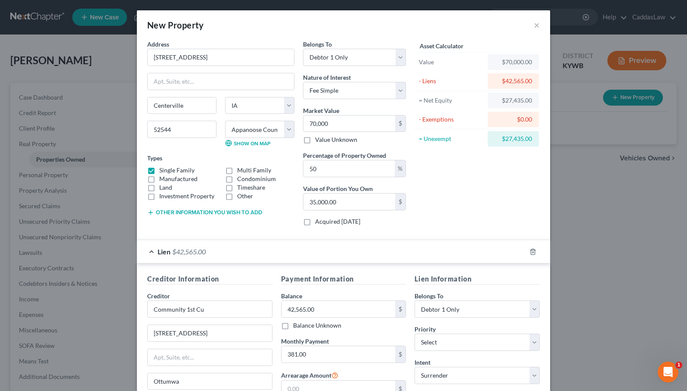
drag, startPoint x: 304, startPoint y: 368, endPoint x: 115, endPoint y: 43, distance: 375.5
click at [115, 43] on div "New Property × Address * [GEOGRAPHIC_DATA] [US_STATE][GEOGRAPHIC_DATA] [GEOGRAP…" at bounding box center [343, 195] width 687 height 391
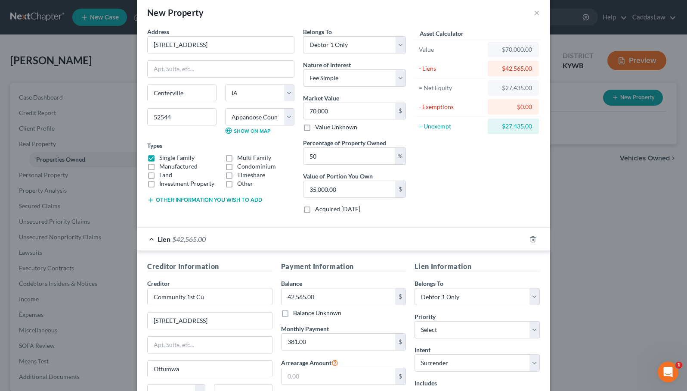
scroll to position [13, 0]
click at [451, 241] on div "Lien $42,565.00" at bounding box center [331, 238] width 389 height 23
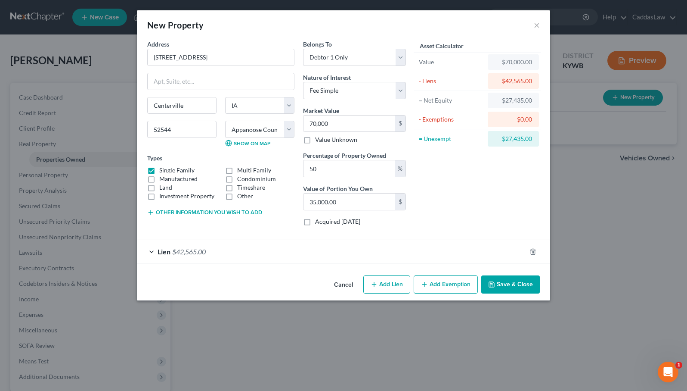
scroll to position [0, 0]
click at [503, 278] on button "Save & Close" at bounding box center [510, 284] width 59 height 18
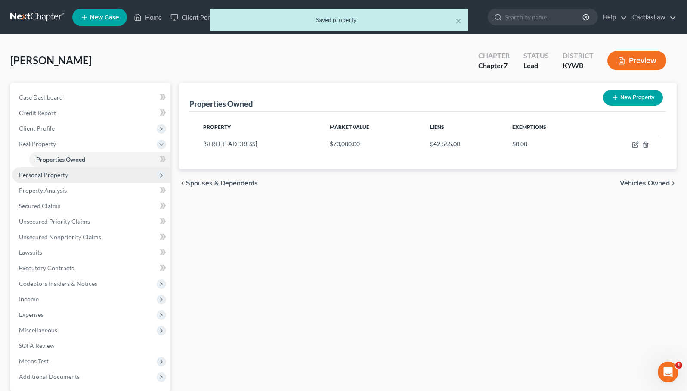
click at [56, 173] on span "Personal Property" at bounding box center [43, 174] width 49 height 7
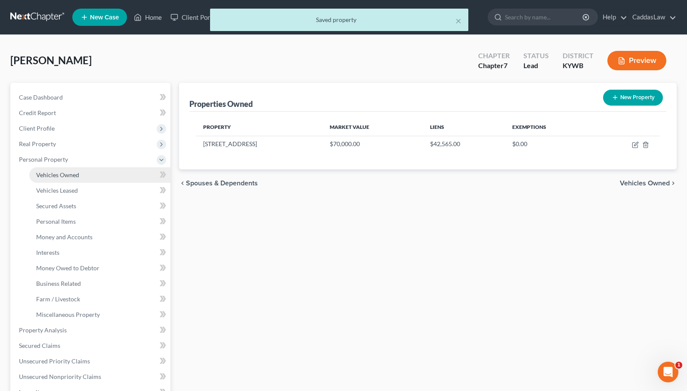
click at [70, 171] on span "Vehicles Owned" at bounding box center [57, 174] width 43 height 7
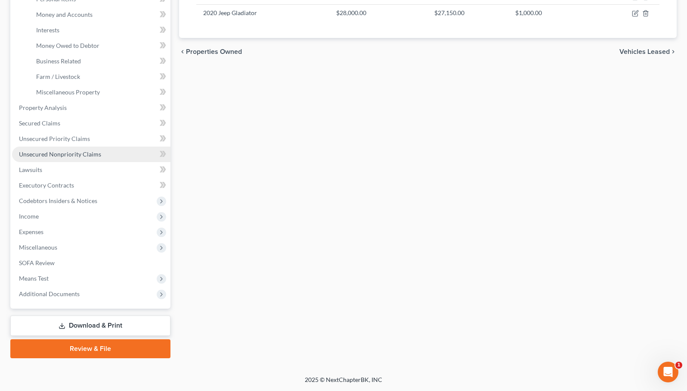
scroll to position [222, 0]
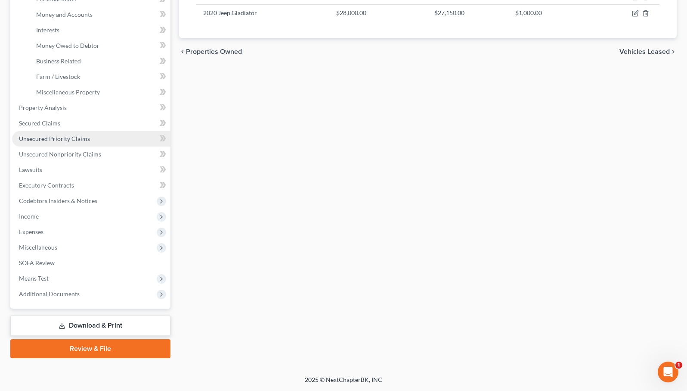
click at [53, 135] on span "Unsecured Priority Claims" at bounding box center [54, 138] width 71 height 7
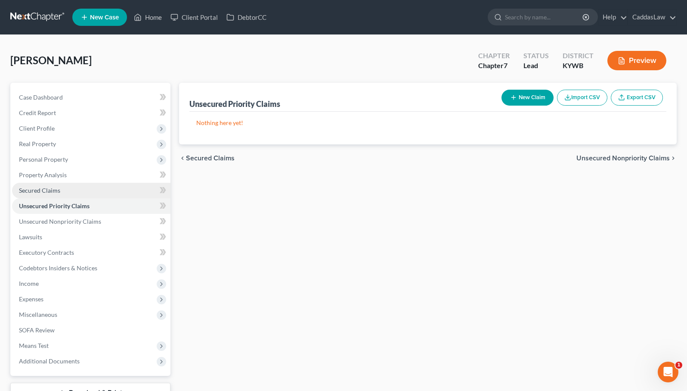
click at [56, 193] on link "Secured Claims" at bounding box center [91, 191] width 158 height 16
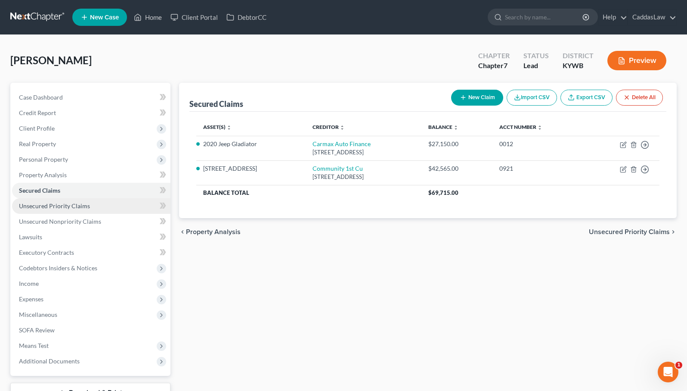
click at [52, 208] on span "Unsecured Priority Claims" at bounding box center [54, 205] width 71 height 7
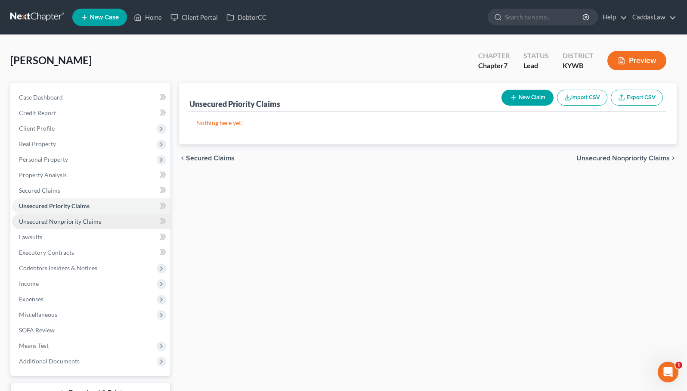
click at [64, 219] on span "Unsecured Nonpriority Claims" at bounding box center [60, 220] width 82 height 7
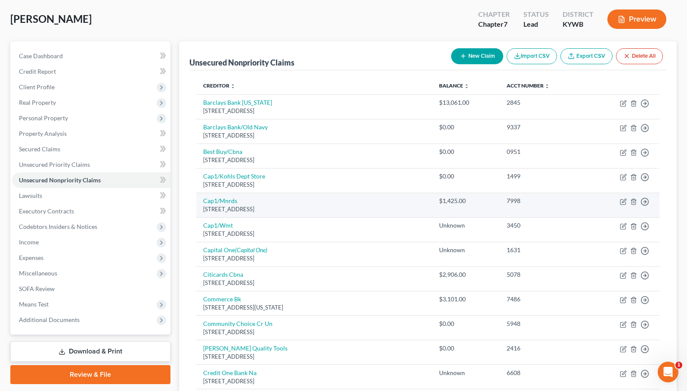
scroll to position [40, 0]
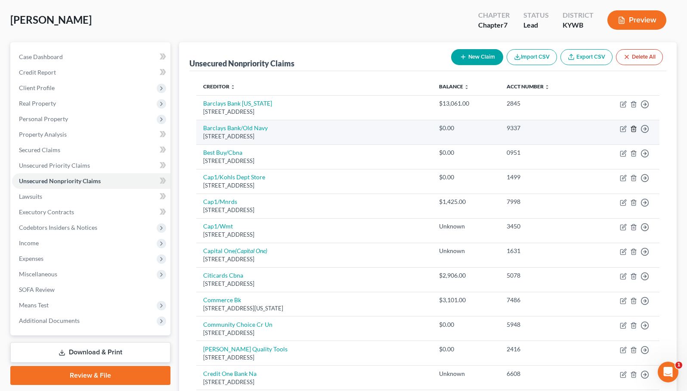
click at [632, 130] on icon "button" at bounding box center [634, 129] width 4 height 6
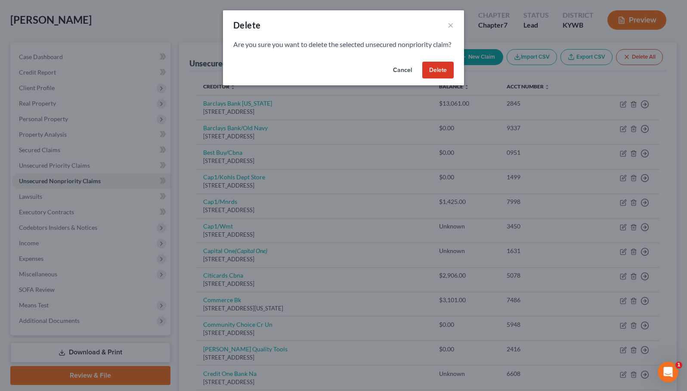
click at [438, 76] on button "Delete" at bounding box center [437, 70] width 31 height 17
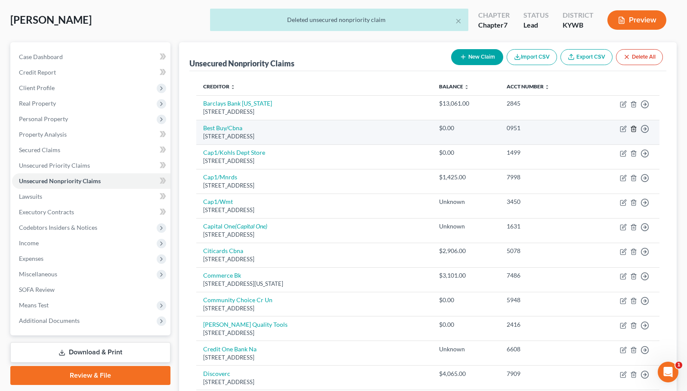
click at [634, 128] on line "button" at bounding box center [634, 129] width 0 height 2
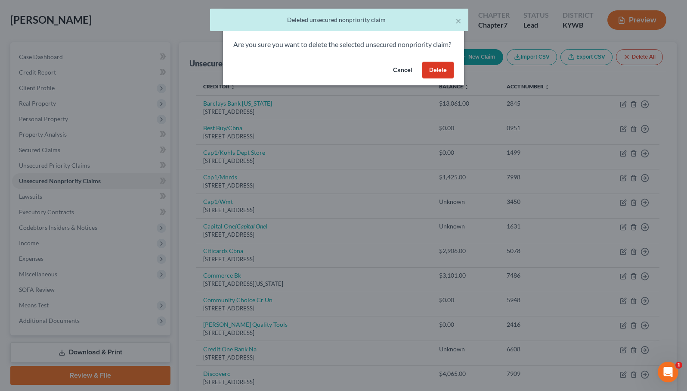
click at [446, 76] on button "Delete" at bounding box center [437, 70] width 31 height 17
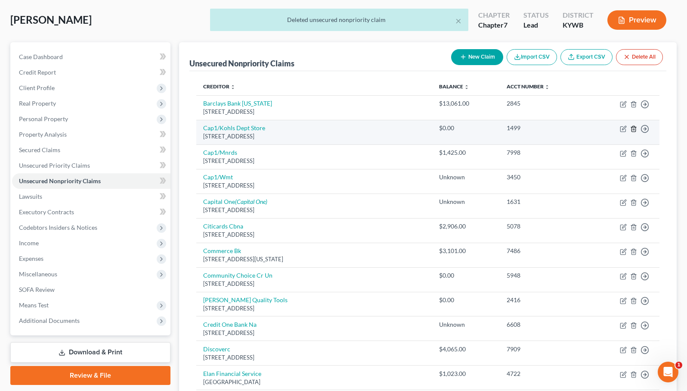
click at [630, 130] on icon "button" at bounding box center [633, 128] width 7 height 7
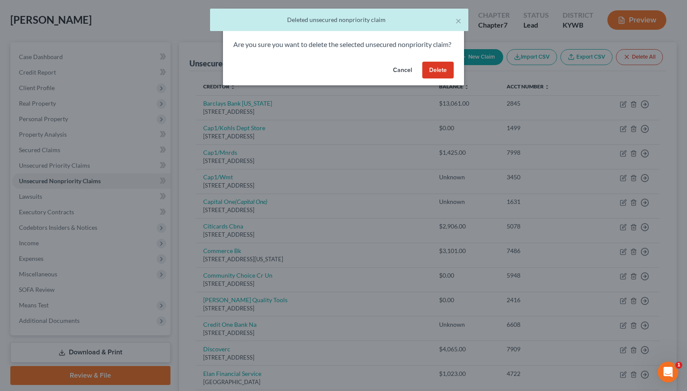
click at [435, 79] on button "Delete" at bounding box center [437, 70] width 31 height 17
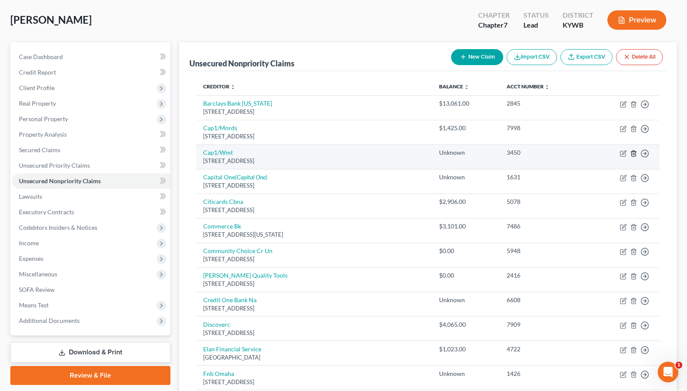
click at [634, 154] on line "button" at bounding box center [634, 154] width 0 height 2
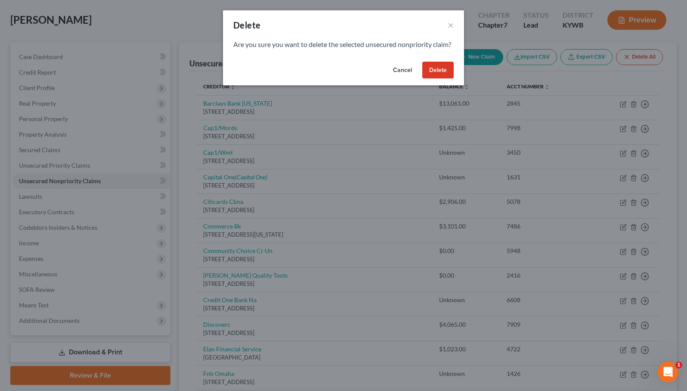
click at [436, 78] on button "Delete" at bounding box center [437, 70] width 31 height 17
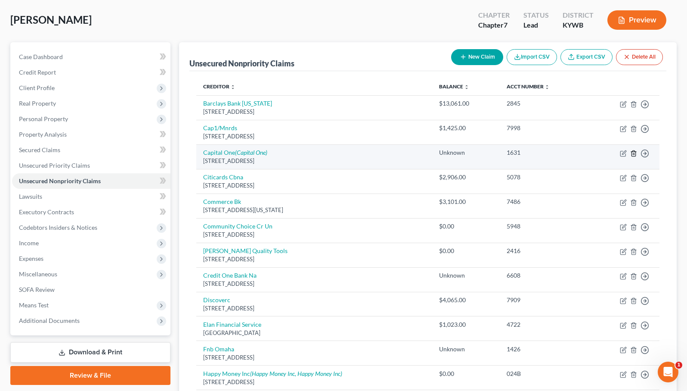
click at [637, 150] on icon "button" at bounding box center [633, 153] width 7 height 7
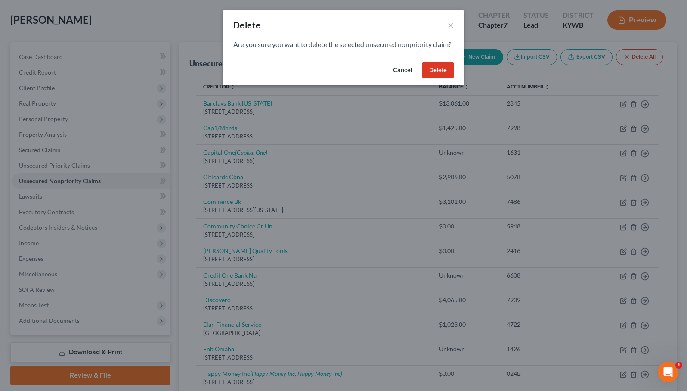
click at [437, 79] on button "Delete" at bounding box center [437, 70] width 31 height 17
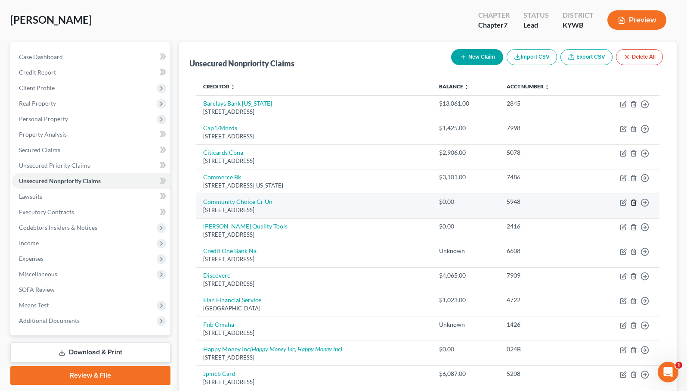
click at [634, 202] on icon "button" at bounding box center [633, 202] width 7 height 7
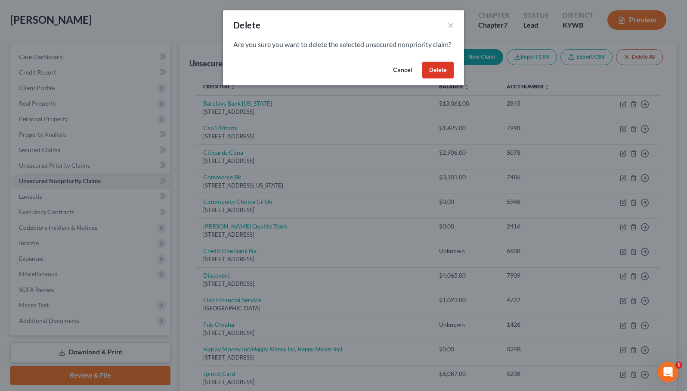
click at [442, 79] on button "Delete" at bounding box center [437, 70] width 31 height 17
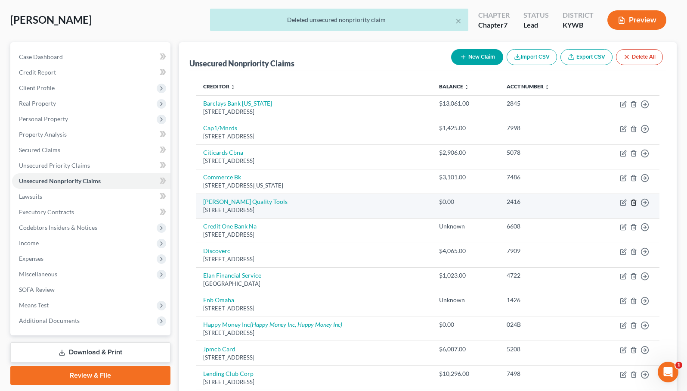
click at [633, 204] on icon "button" at bounding box center [633, 202] width 7 height 7
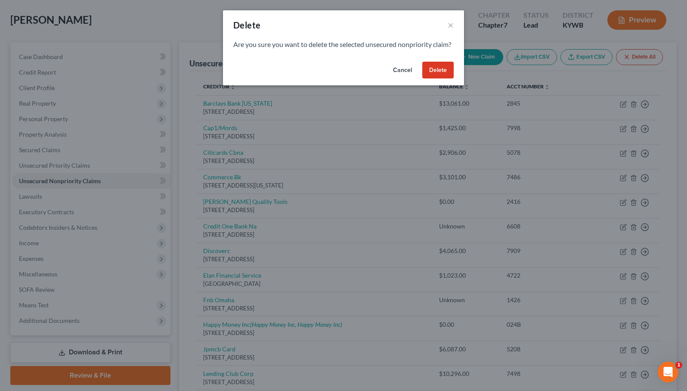
click at [432, 79] on button "Delete" at bounding box center [437, 70] width 31 height 17
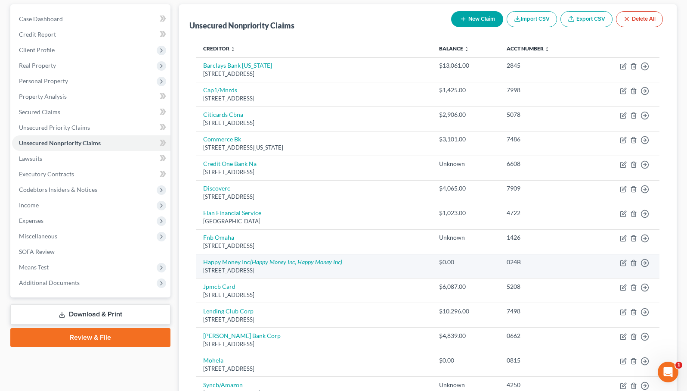
scroll to position [79, 0]
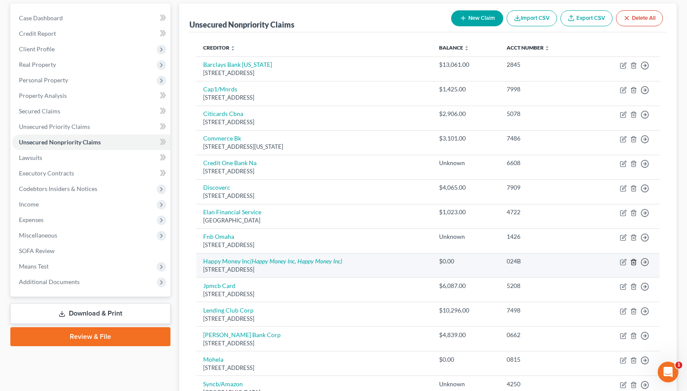
click at [634, 258] on icon "button" at bounding box center [633, 261] width 7 height 7
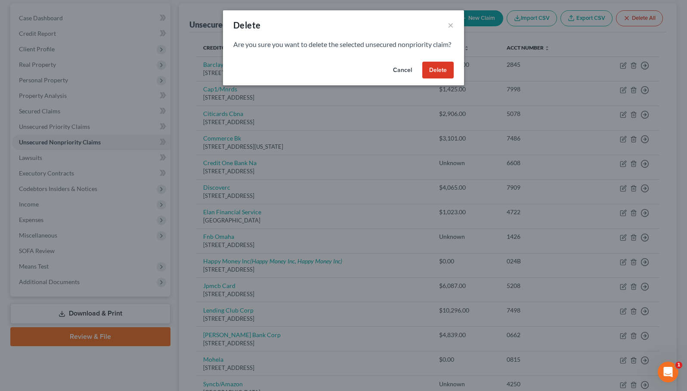
click at [439, 79] on button "Delete" at bounding box center [437, 70] width 31 height 17
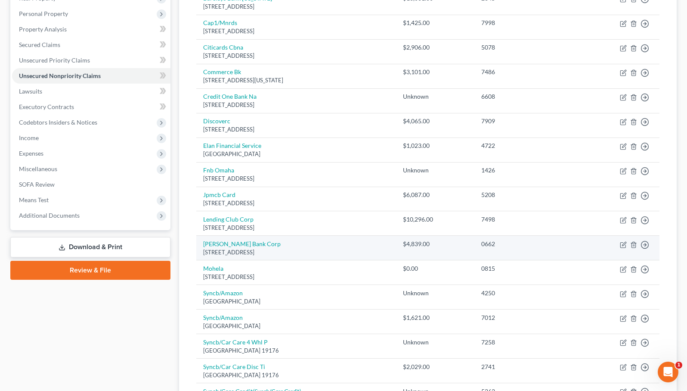
scroll to position [148, 0]
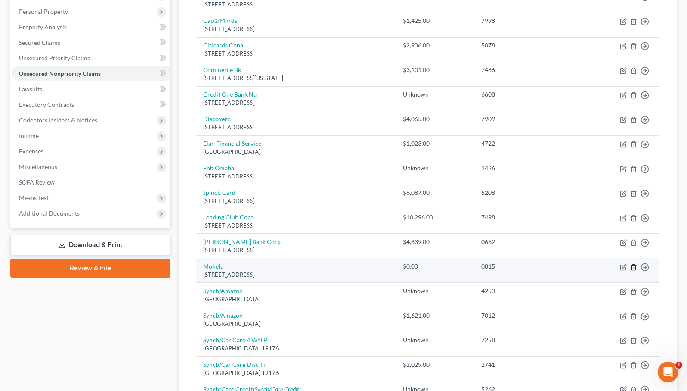
click at [635, 264] on icon "button" at bounding box center [634, 267] width 4 height 6
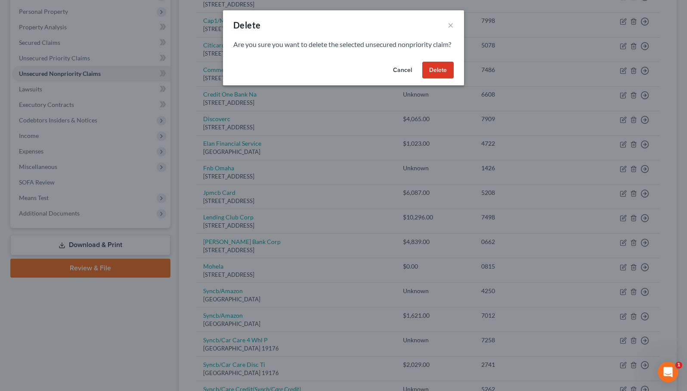
click at [437, 74] on button "Delete" at bounding box center [437, 70] width 31 height 17
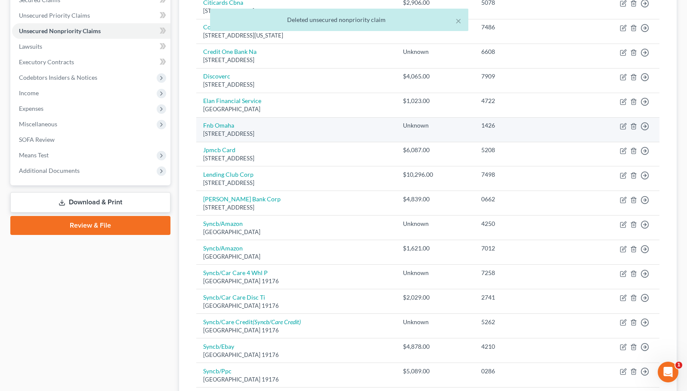
scroll to position [198, 0]
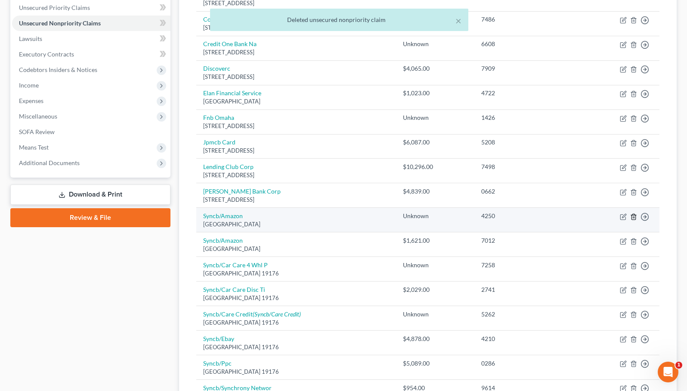
click at [633, 214] on icon "button" at bounding box center [633, 216] width 7 height 7
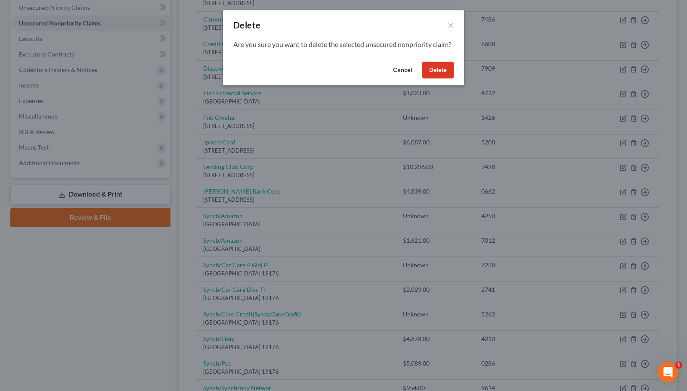
click at [441, 74] on button "Delete" at bounding box center [437, 70] width 31 height 17
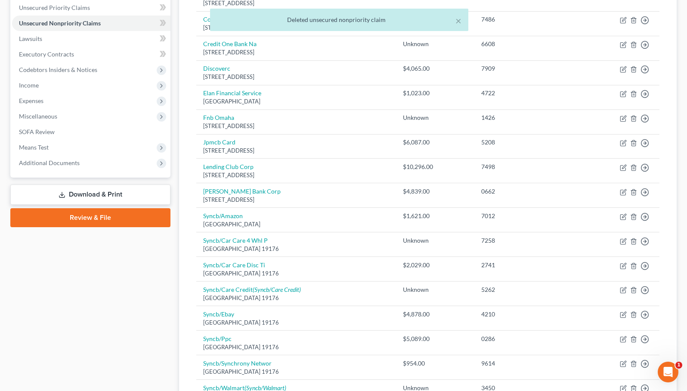
scroll to position [223, 0]
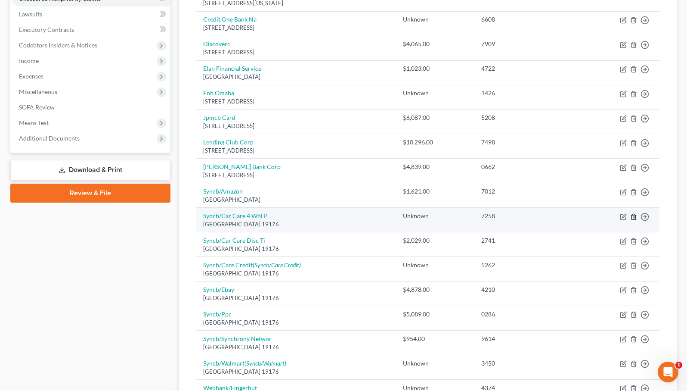
click at [633, 213] on icon "button" at bounding box center [633, 216] width 7 height 7
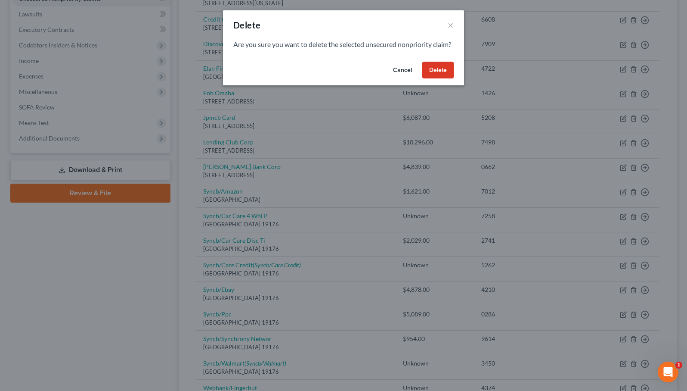
click at [436, 79] on button "Delete" at bounding box center [437, 70] width 31 height 17
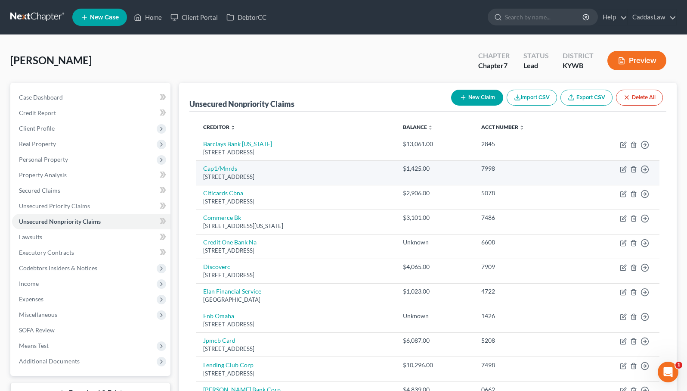
scroll to position [0, 0]
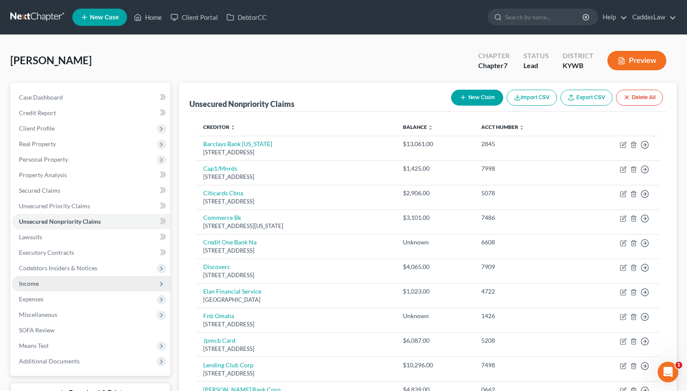
click at [59, 281] on span "Income" at bounding box center [91, 284] width 158 height 16
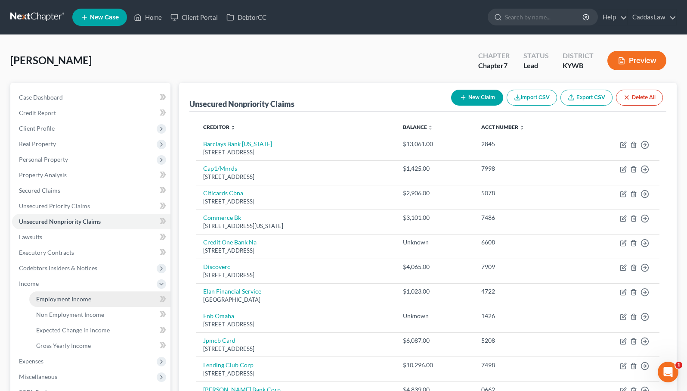
click at [83, 297] on span "Employment Income" at bounding box center [63, 298] width 55 height 7
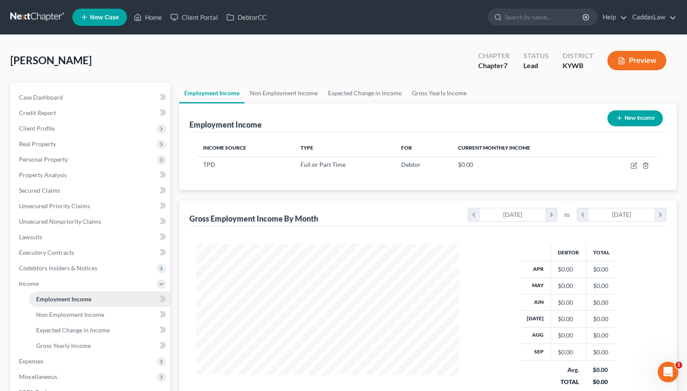
scroll to position [155, 280]
click at [630, 165] on td at bounding box center [629, 164] width 61 height 16
click at [633, 165] on icon "button" at bounding box center [634, 165] width 7 height 7
select select "0"
select select "18"
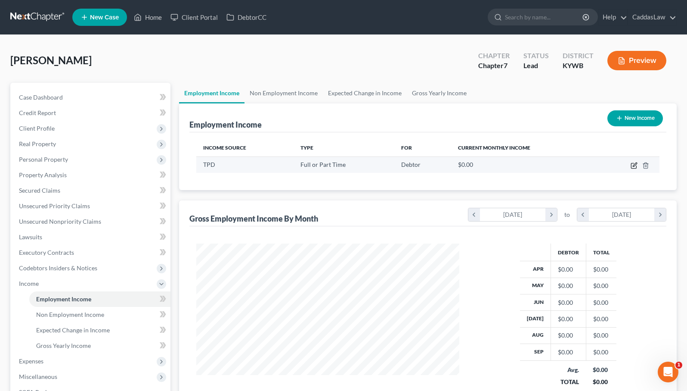
select select "3"
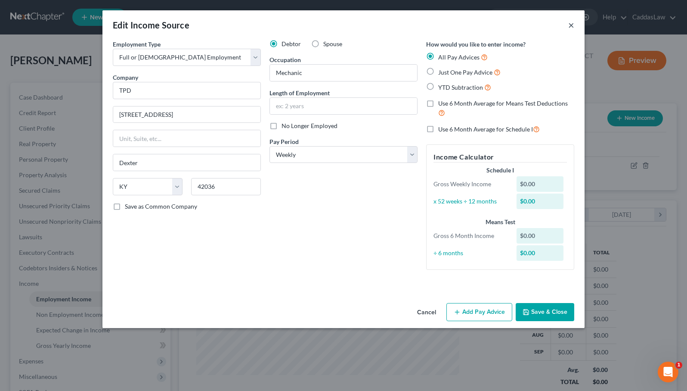
click at [571, 24] on button "×" at bounding box center [571, 25] width 6 height 10
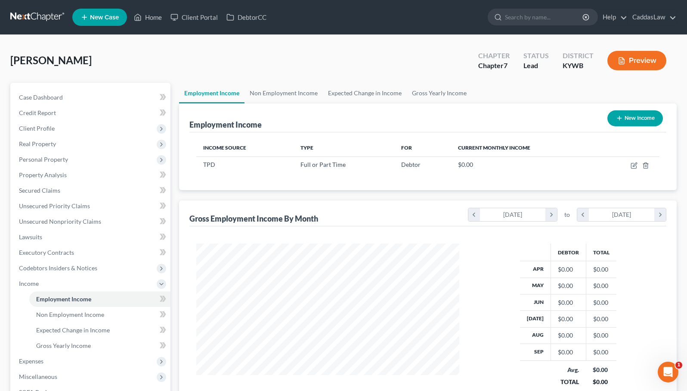
scroll to position [40, 0]
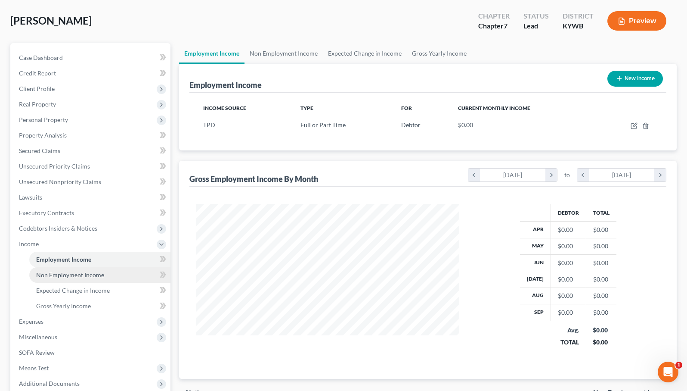
click at [73, 273] on span "Non Employment Income" at bounding box center [70, 274] width 68 height 7
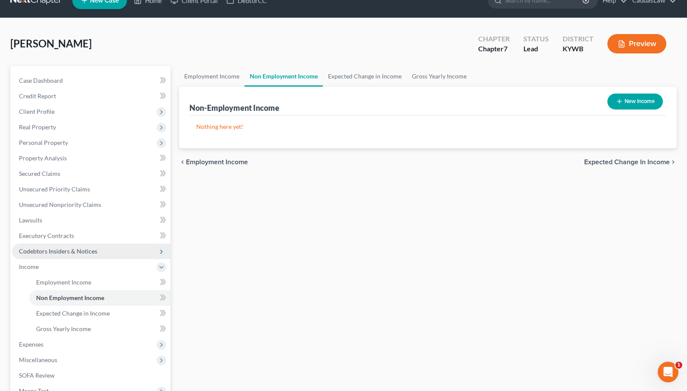
scroll to position [28, 0]
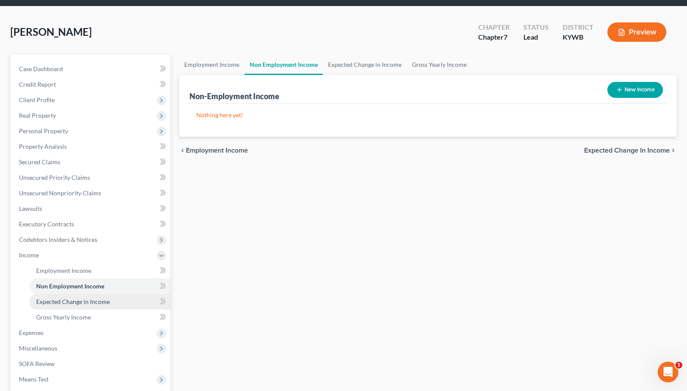
click at [65, 304] on span "Expected Change in Income" at bounding box center [73, 301] width 74 height 7
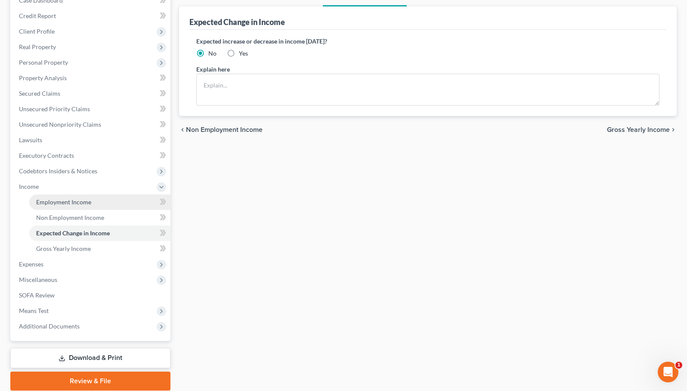
scroll to position [104, 0]
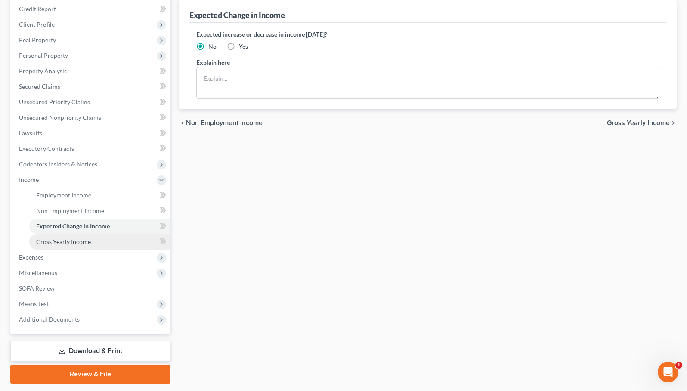
click at [72, 240] on span "Gross Yearly Income" at bounding box center [63, 241] width 55 height 7
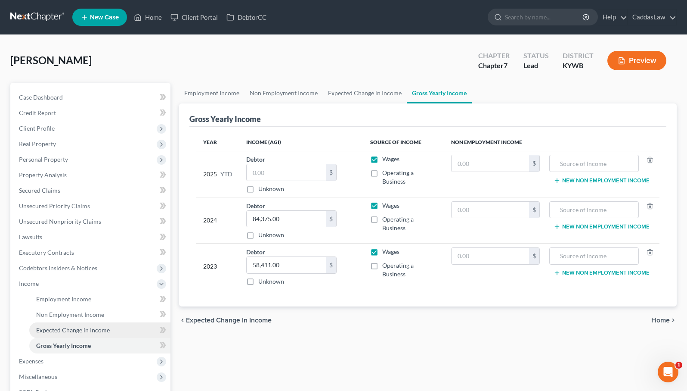
click at [66, 331] on span "Expected Change in Income" at bounding box center [73, 329] width 74 height 7
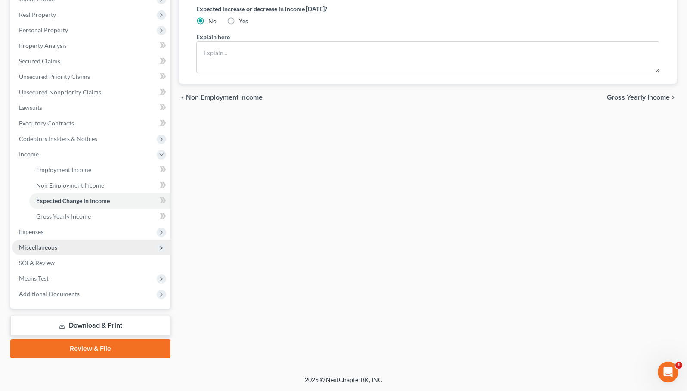
scroll to position [129, 0]
click at [36, 234] on span "Expenses" at bounding box center [31, 231] width 25 height 7
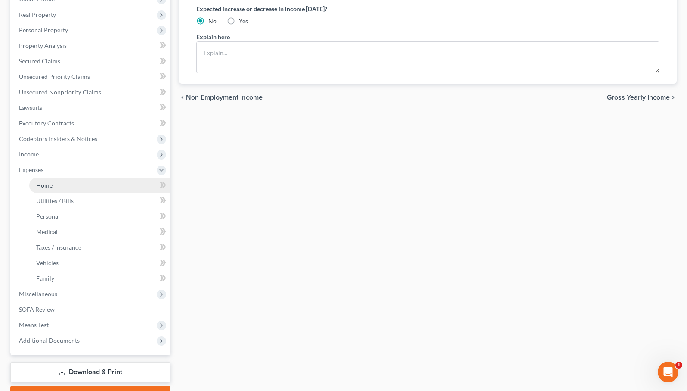
click at [58, 185] on link "Home" at bounding box center [99, 185] width 141 height 16
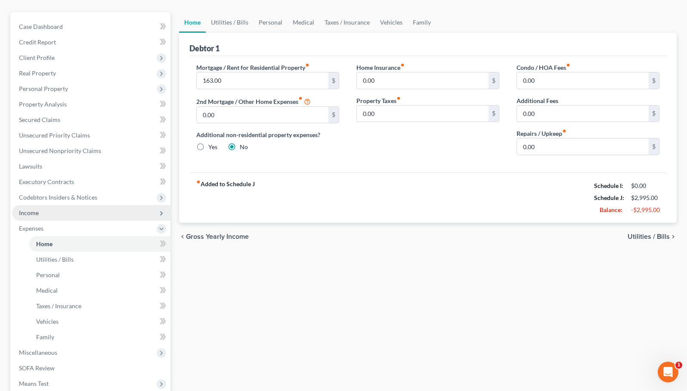
scroll to position [96, 0]
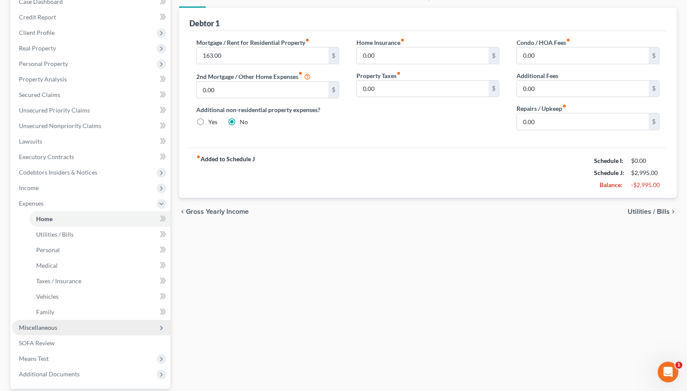
click at [45, 323] on span "Miscellaneous" at bounding box center [91, 328] width 158 height 16
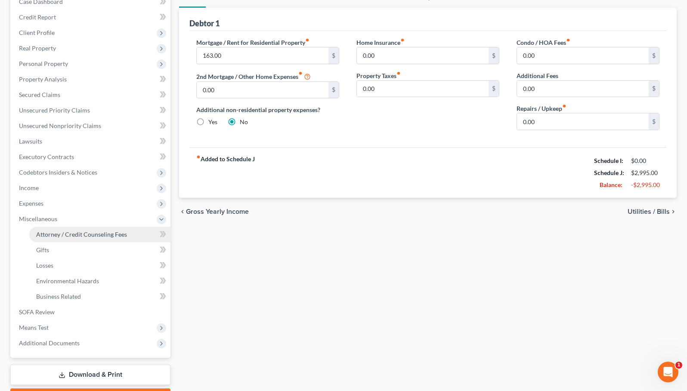
click at [80, 238] on link "Attorney / Credit Counseling Fees" at bounding box center [99, 235] width 141 height 16
select select "1"
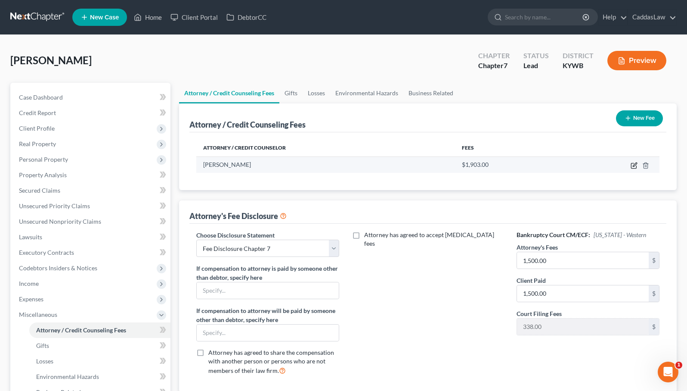
click at [638, 165] on td at bounding box center [612, 164] width 96 height 16
click at [637, 165] on icon "button" at bounding box center [634, 165] width 7 height 7
select select "18"
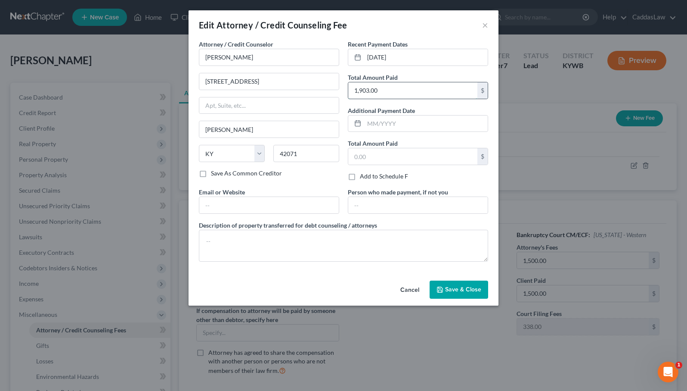
click at [388, 90] on input "1,903.00" at bounding box center [412, 90] width 129 height 16
type input "1,500.00"
click at [450, 293] on button "Save & Close" at bounding box center [459, 289] width 59 height 18
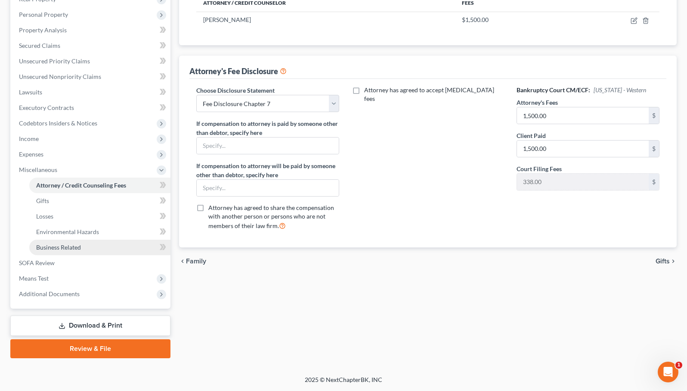
scroll to position [145, 0]
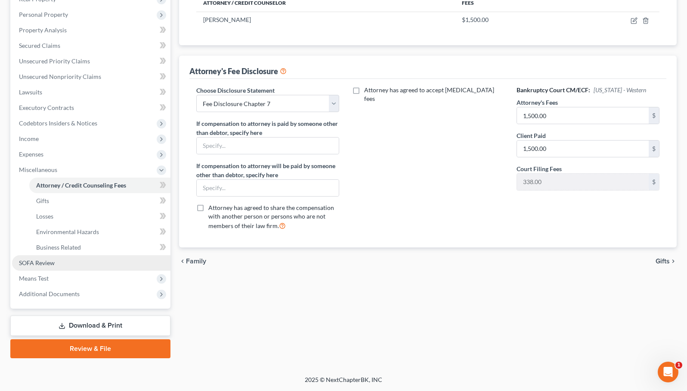
click at [70, 261] on link "SOFA Review" at bounding box center [91, 263] width 158 height 16
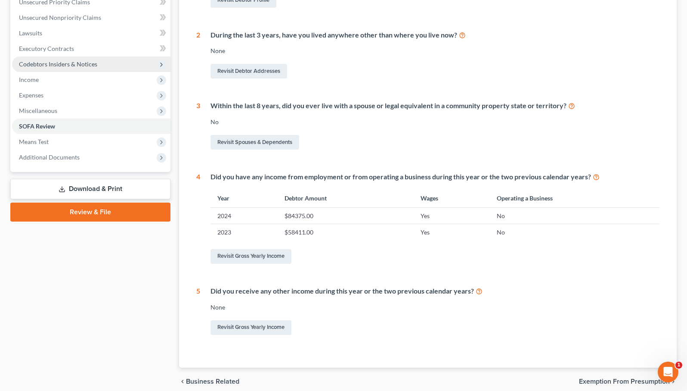
scroll to position [209, 0]
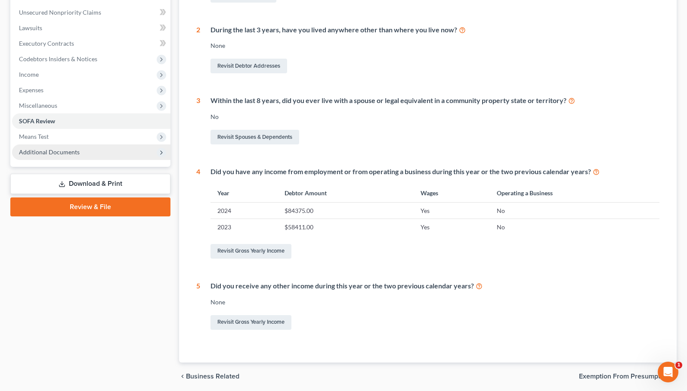
click at [65, 146] on span "Additional Documents" at bounding box center [91, 152] width 158 height 16
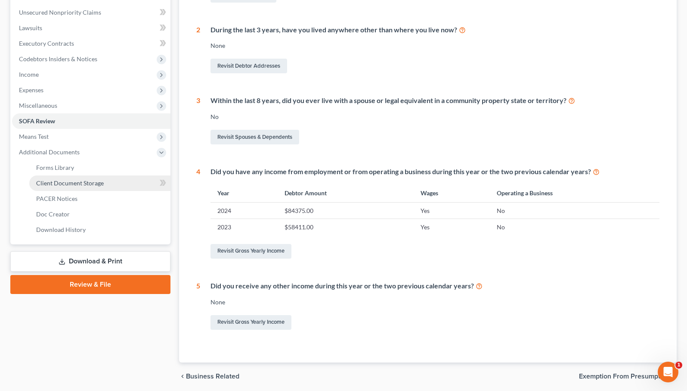
click at [98, 180] on span "Client Document Storage" at bounding box center [70, 182] width 68 height 7
select select "7"
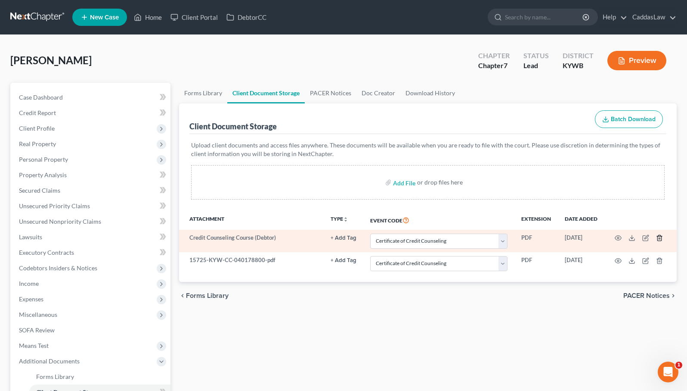
click at [659, 237] on icon "button" at bounding box center [659, 237] width 7 height 7
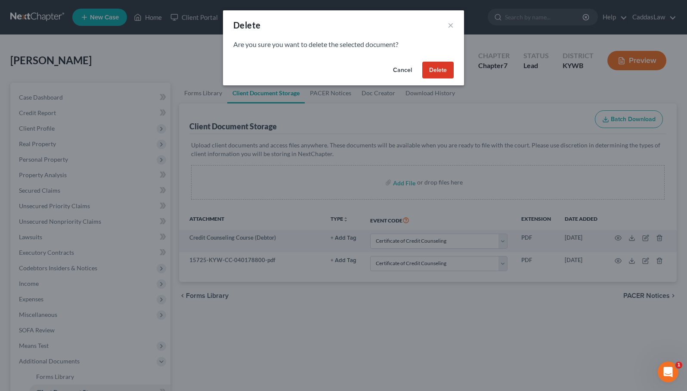
click at [444, 71] on button "Delete" at bounding box center [437, 70] width 31 height 17
